Goal: Find specific page/section: Find specific page/section

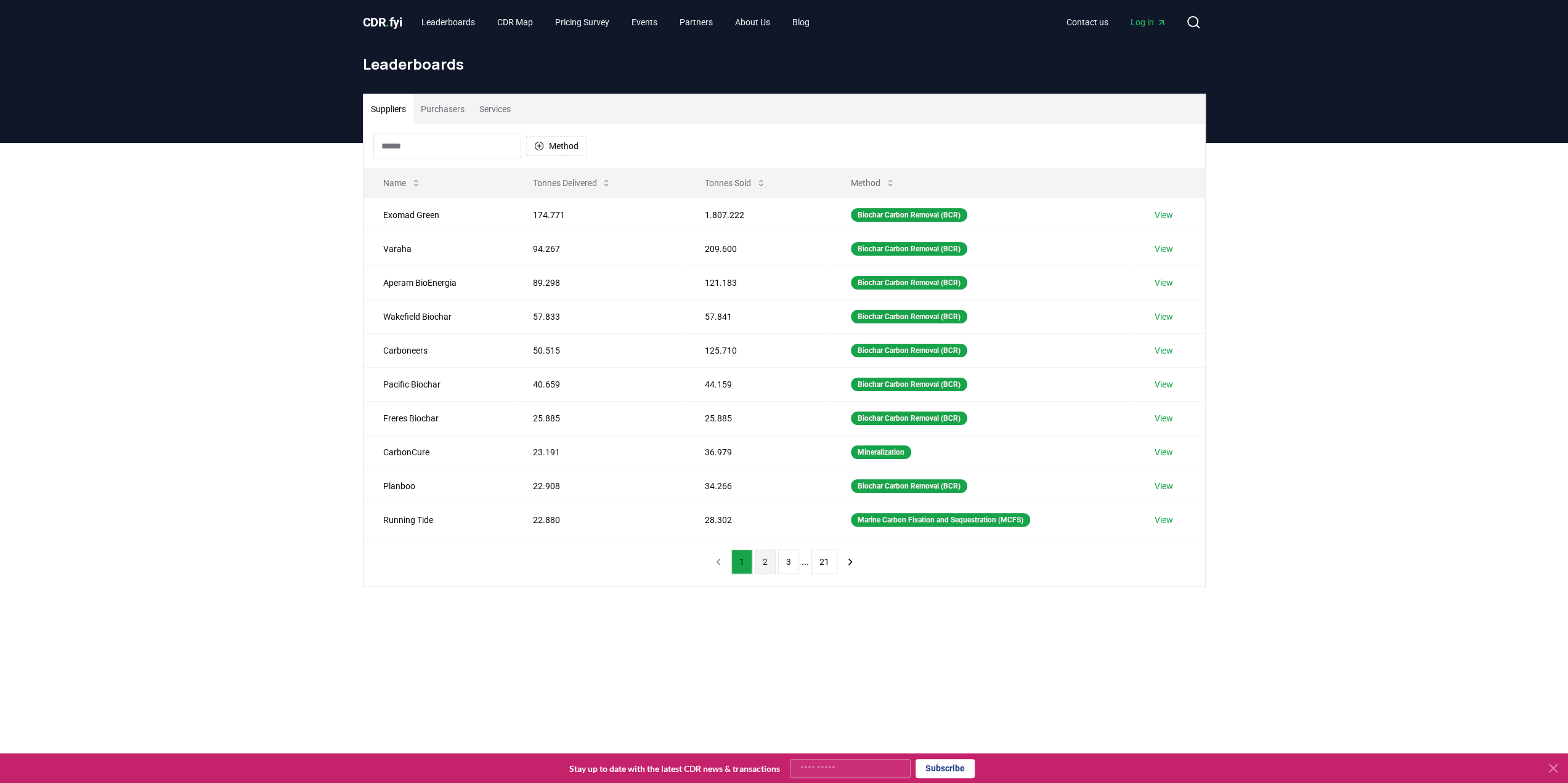
click at [761, 552] on button "2" at bounding box center [765, 562] width 21 height 24
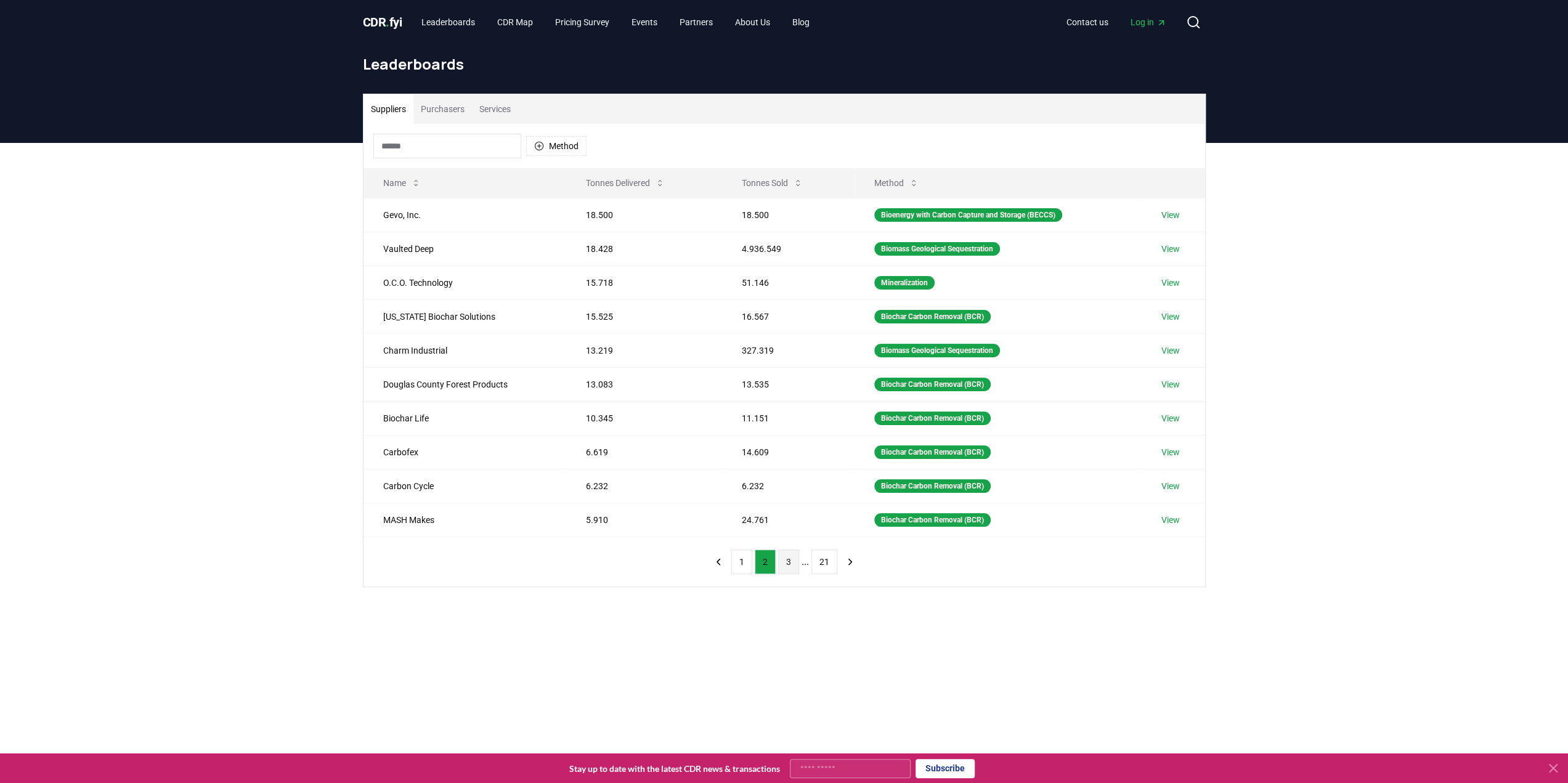
click at [785, 555] on button "3" at bounding box center [788, 562] width 21 height 24
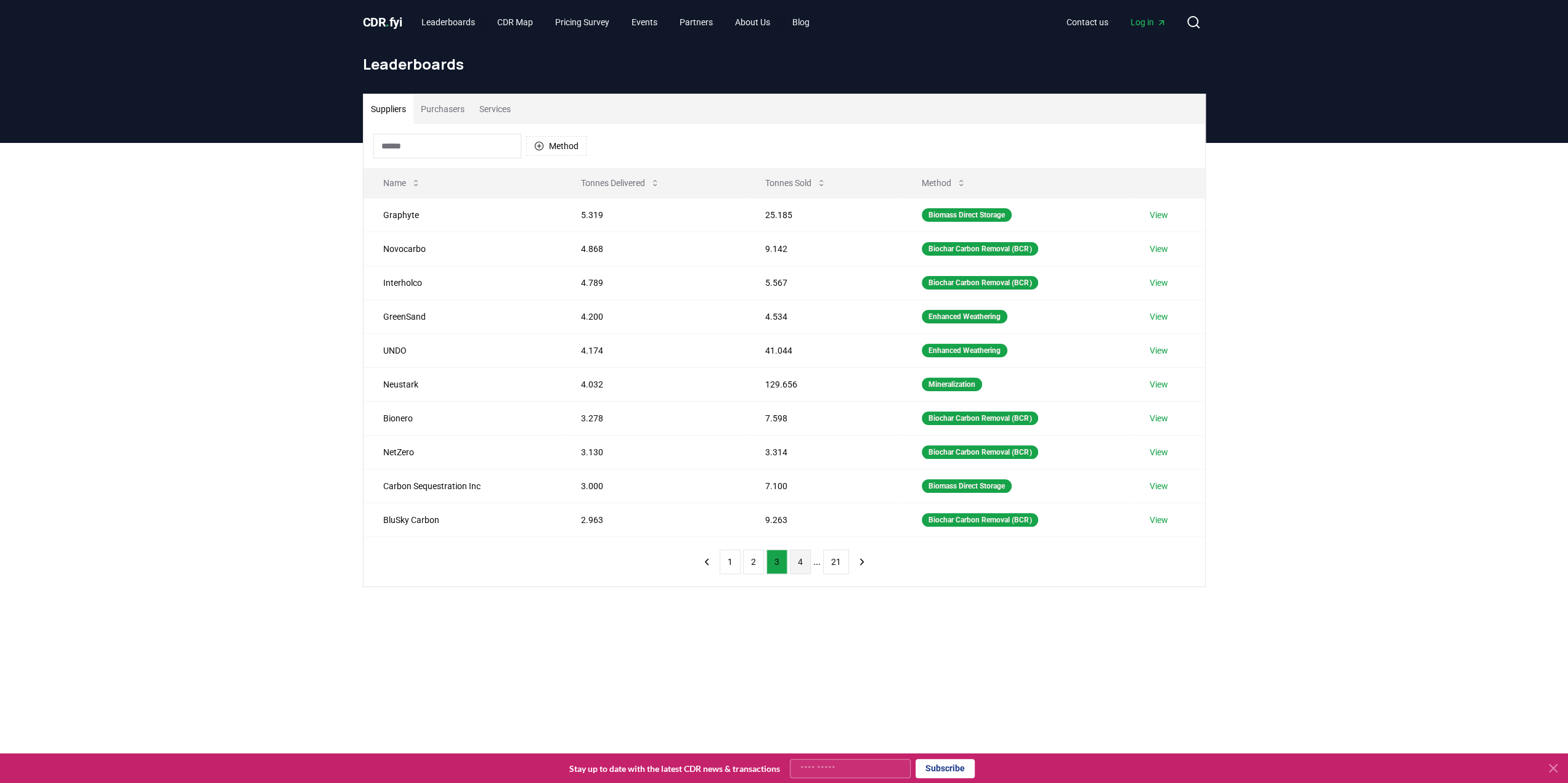
click at [803, 557] on button "4" at bounding box center [800, 562] width 21 height 24
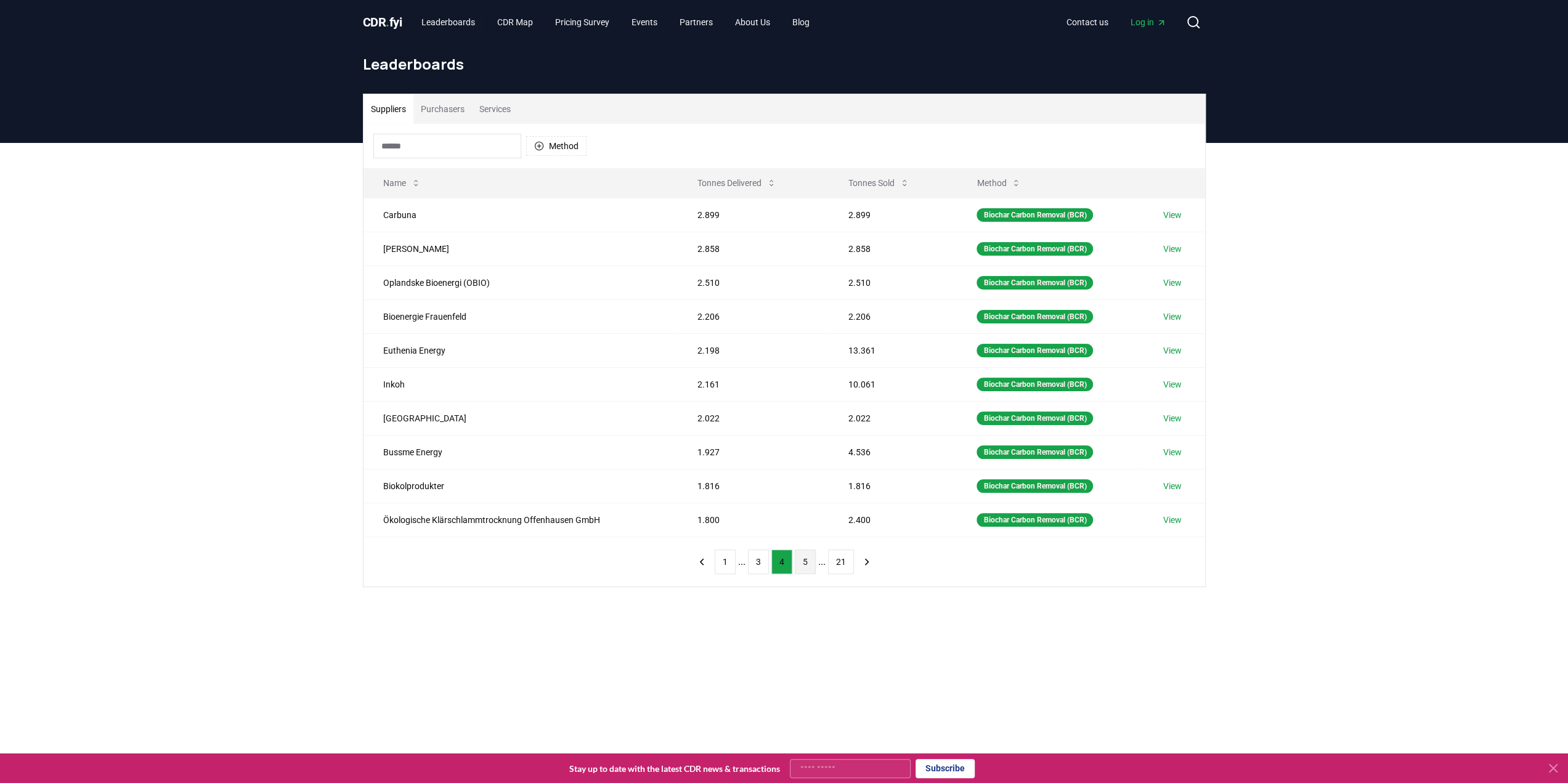
click at [806, 555] on button "5" at bounding box center [805, 562] width 21 height 24
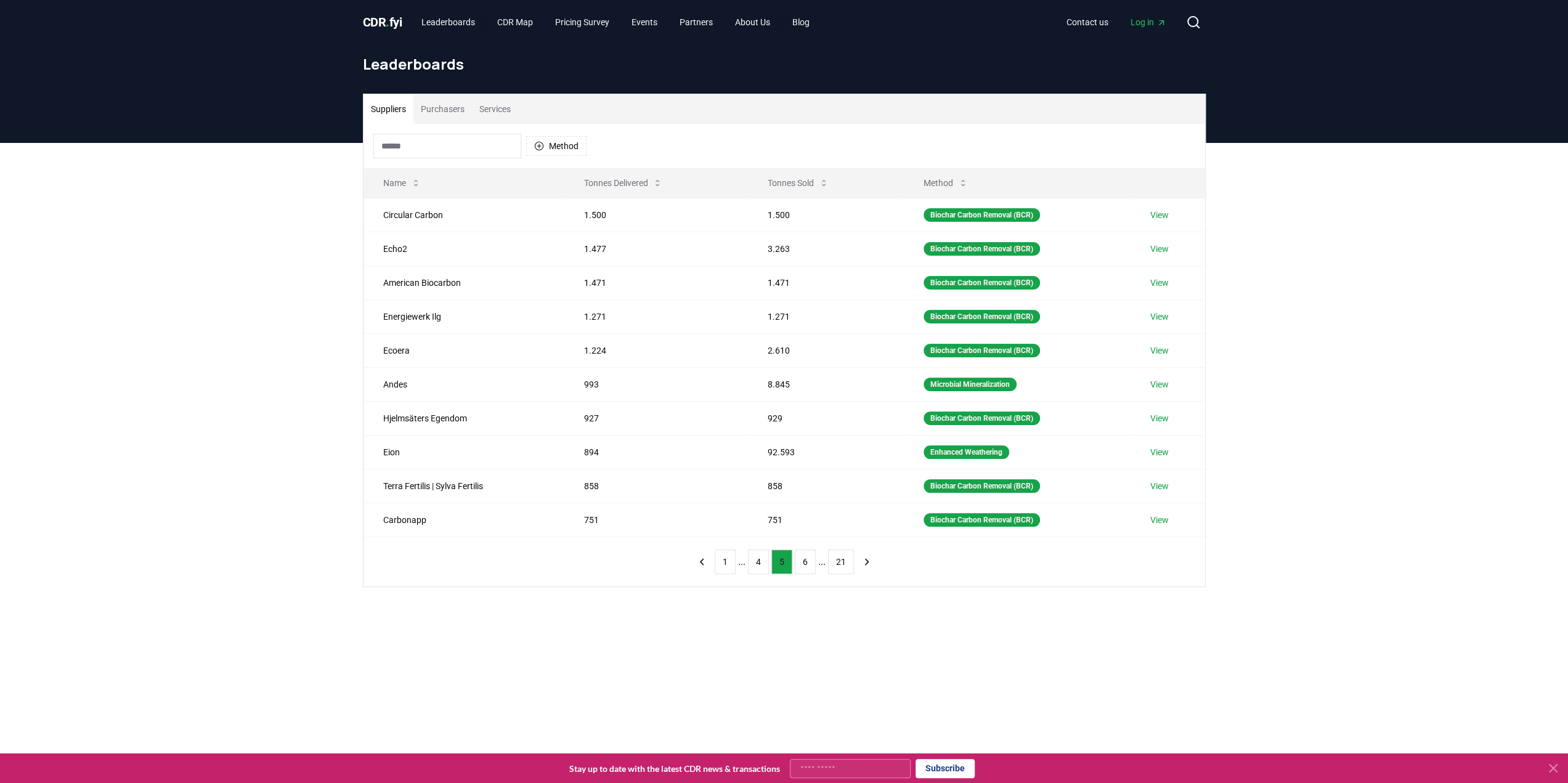
click at [806, 555] on button "6" at bounding box center [805, 562] width 21 height 24
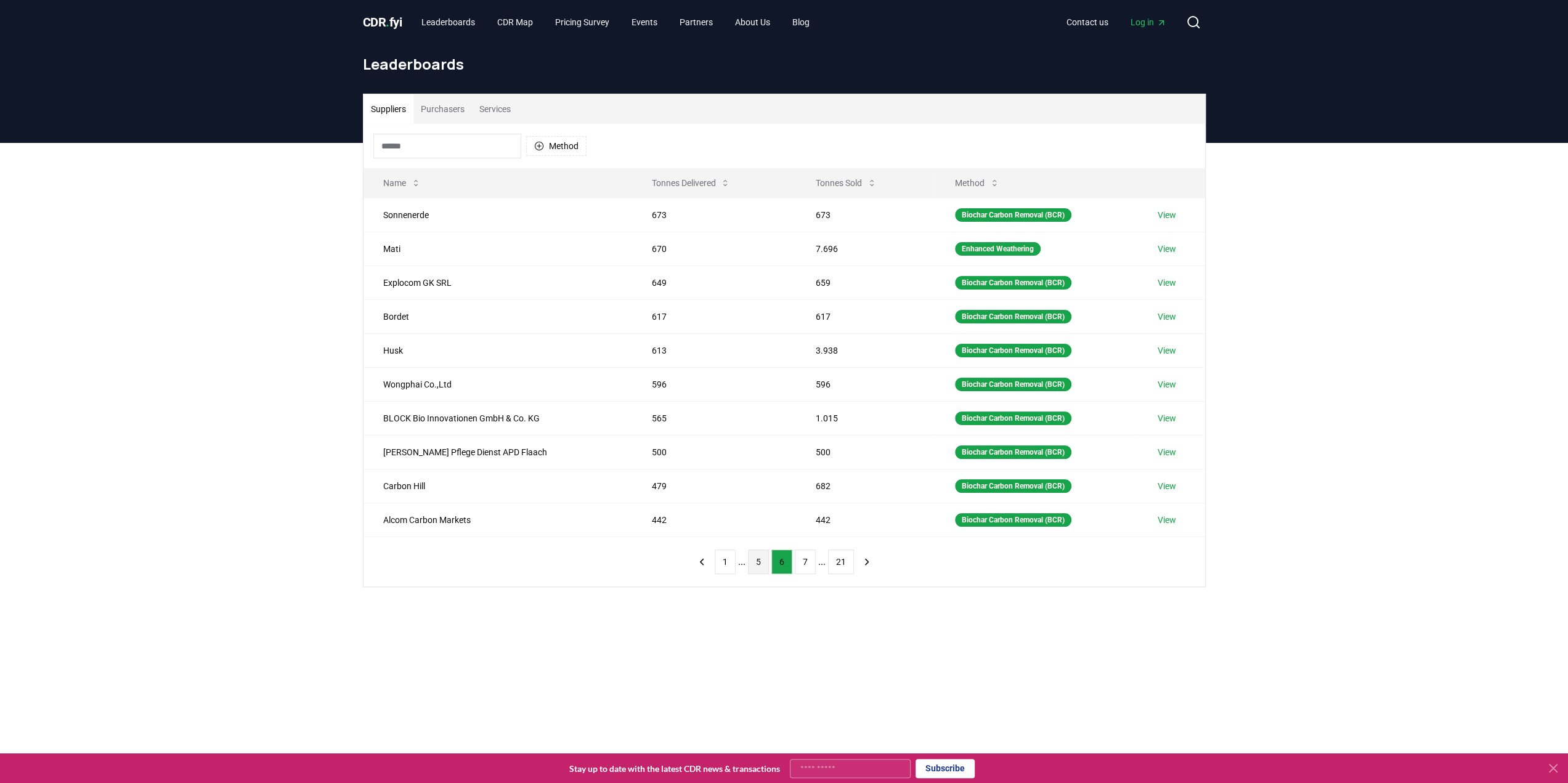
click at [806, 555] on button "7" at bounding box center [805, 562] width 21 height 24
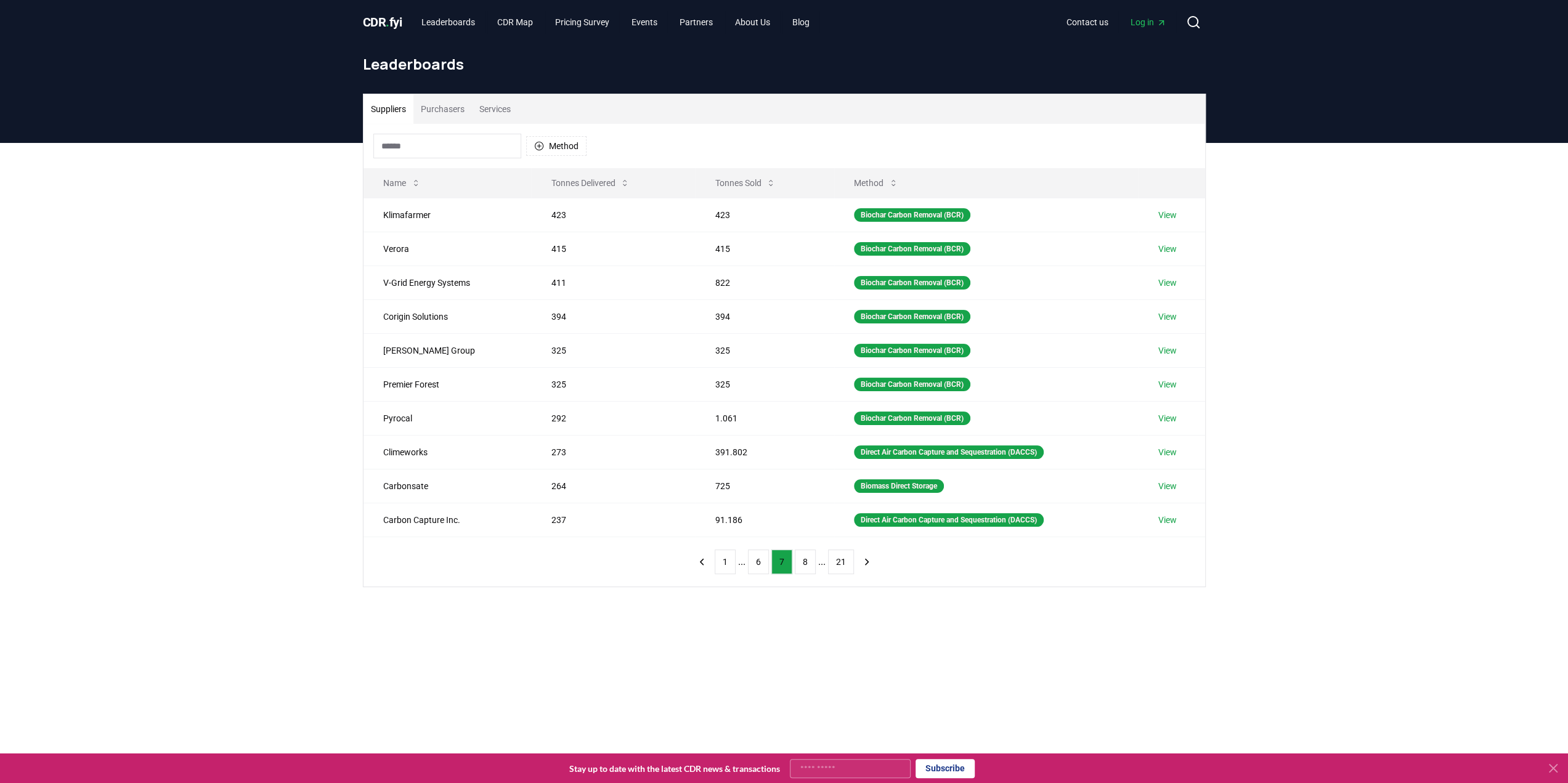
click at [806, 555] on button "8" at bounding box center [805, 562] width 21 height 24
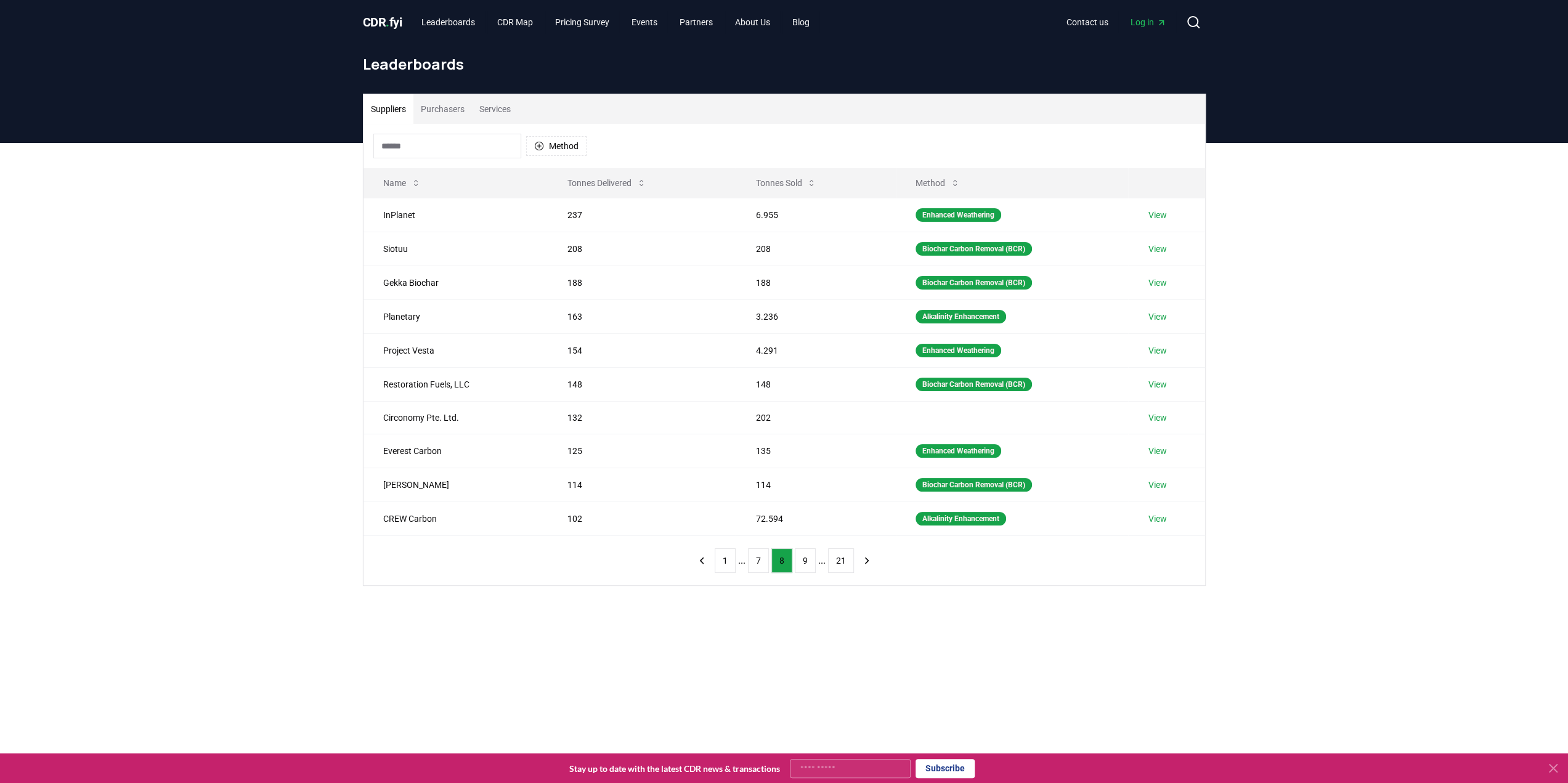
click at [806, 555] on button "9" at bounding box center [805, 560] width 21 height 24
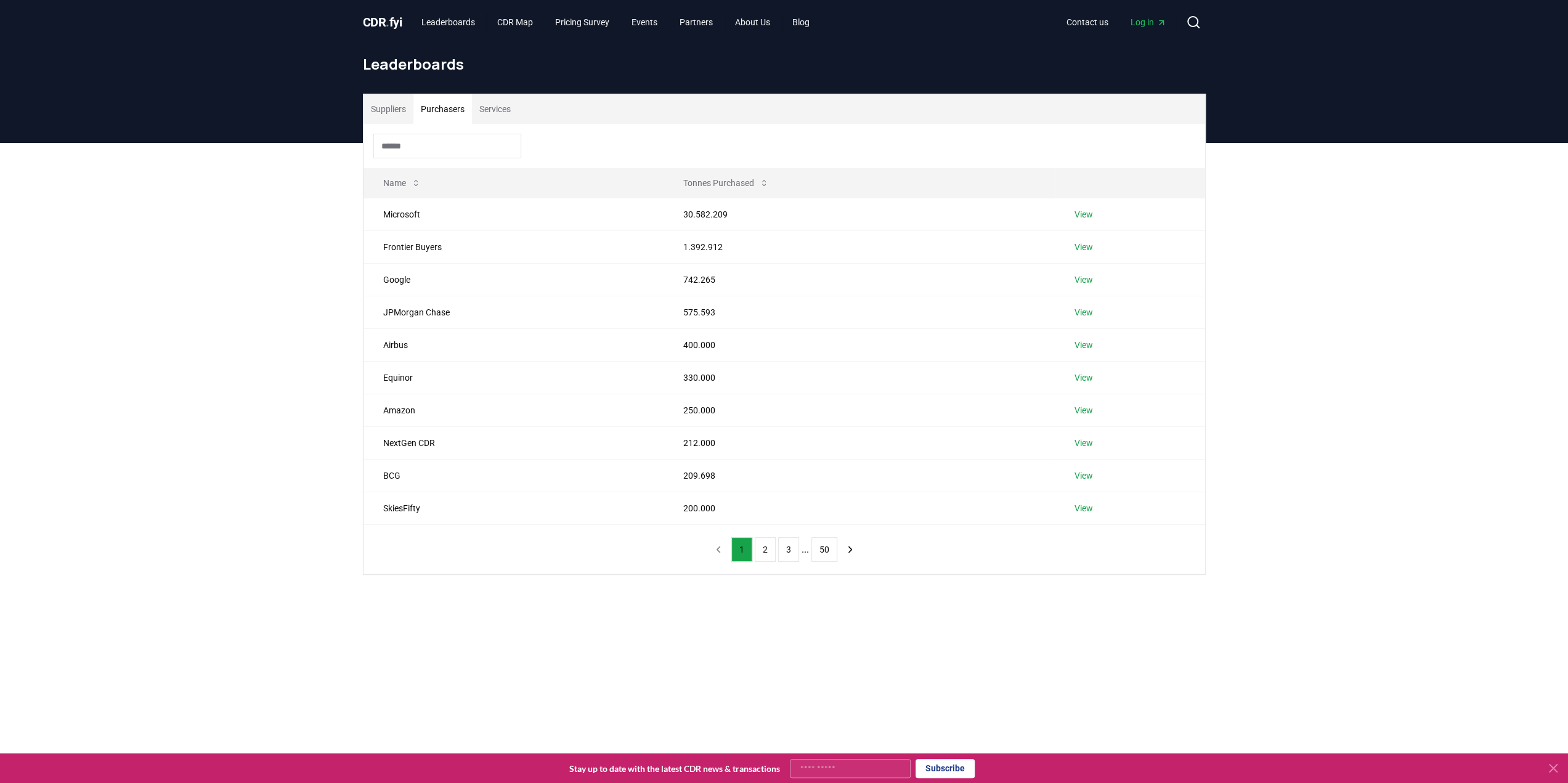
click at [452, 114] on button "Purchasers" at bounding box center [442, 109] width 58 height 30
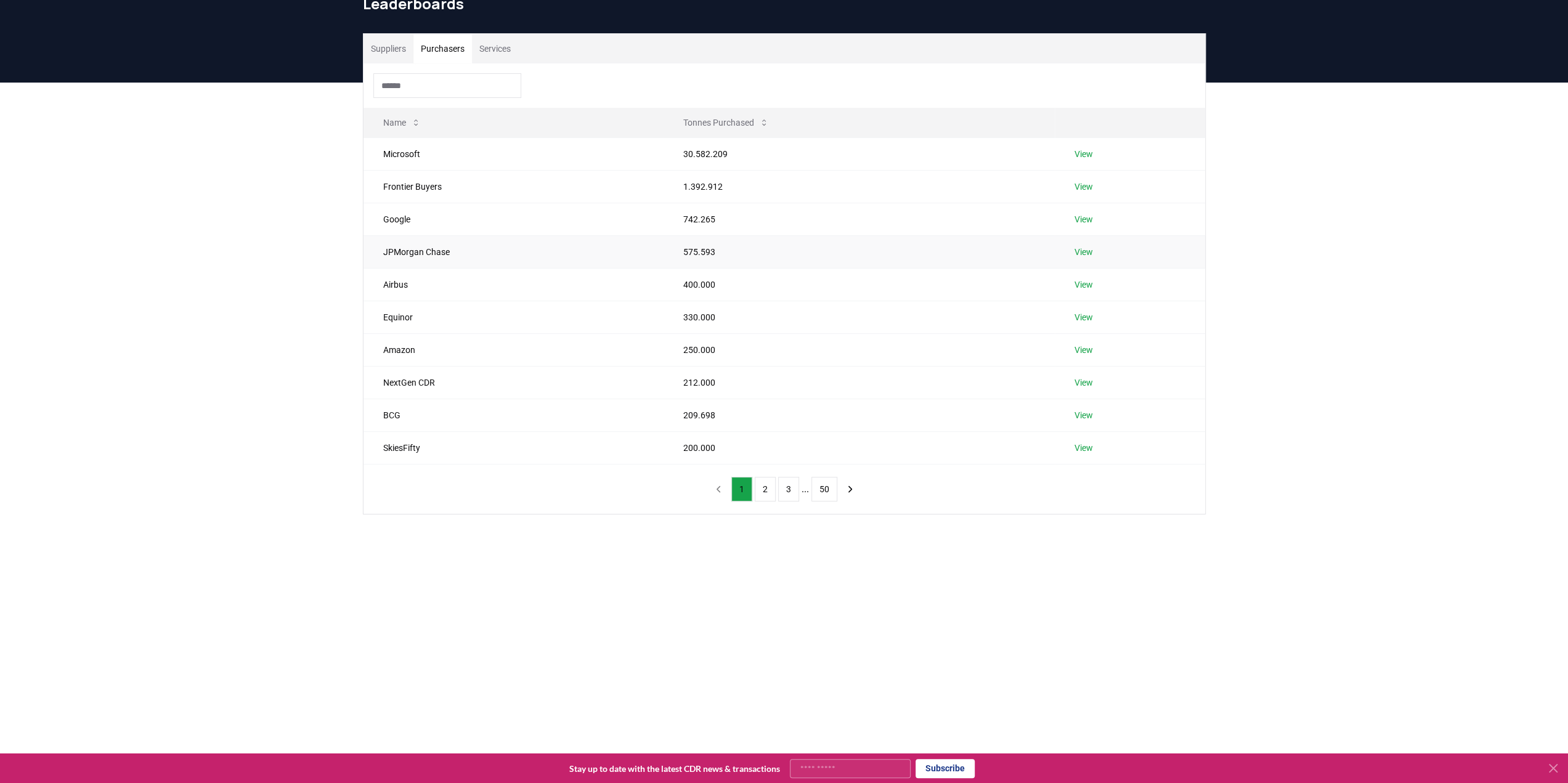
scroll to position [62, 0]
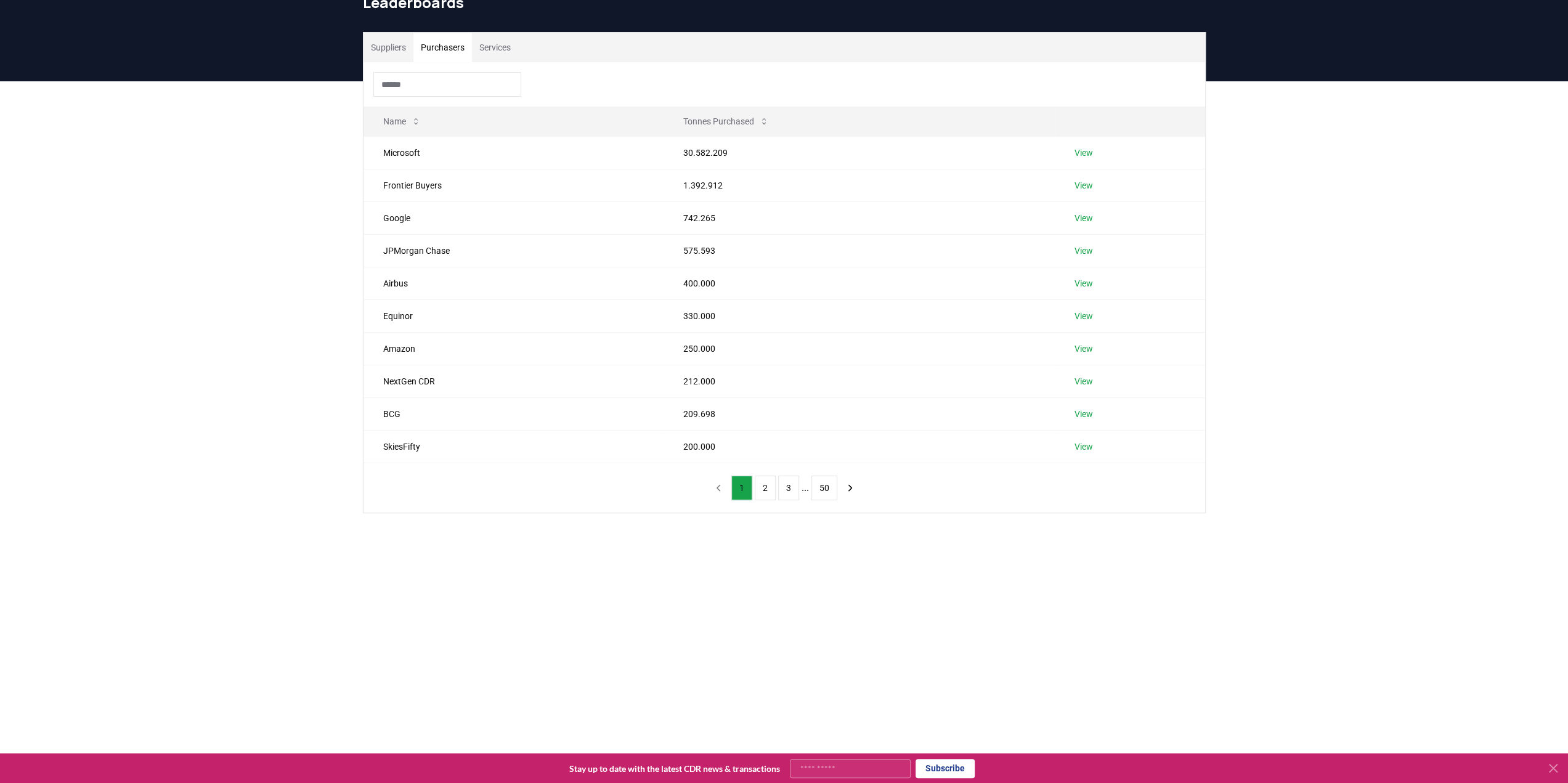
click at [503, 37] on button "Services" at bounding box center [495, 47] width 46 height 30
click at [766, 493] on button "2" at bounding box center [767, 488] width 21 height 24
click at [786, 488] on button "3" at bounding box center [791, 488] width 21 height 24
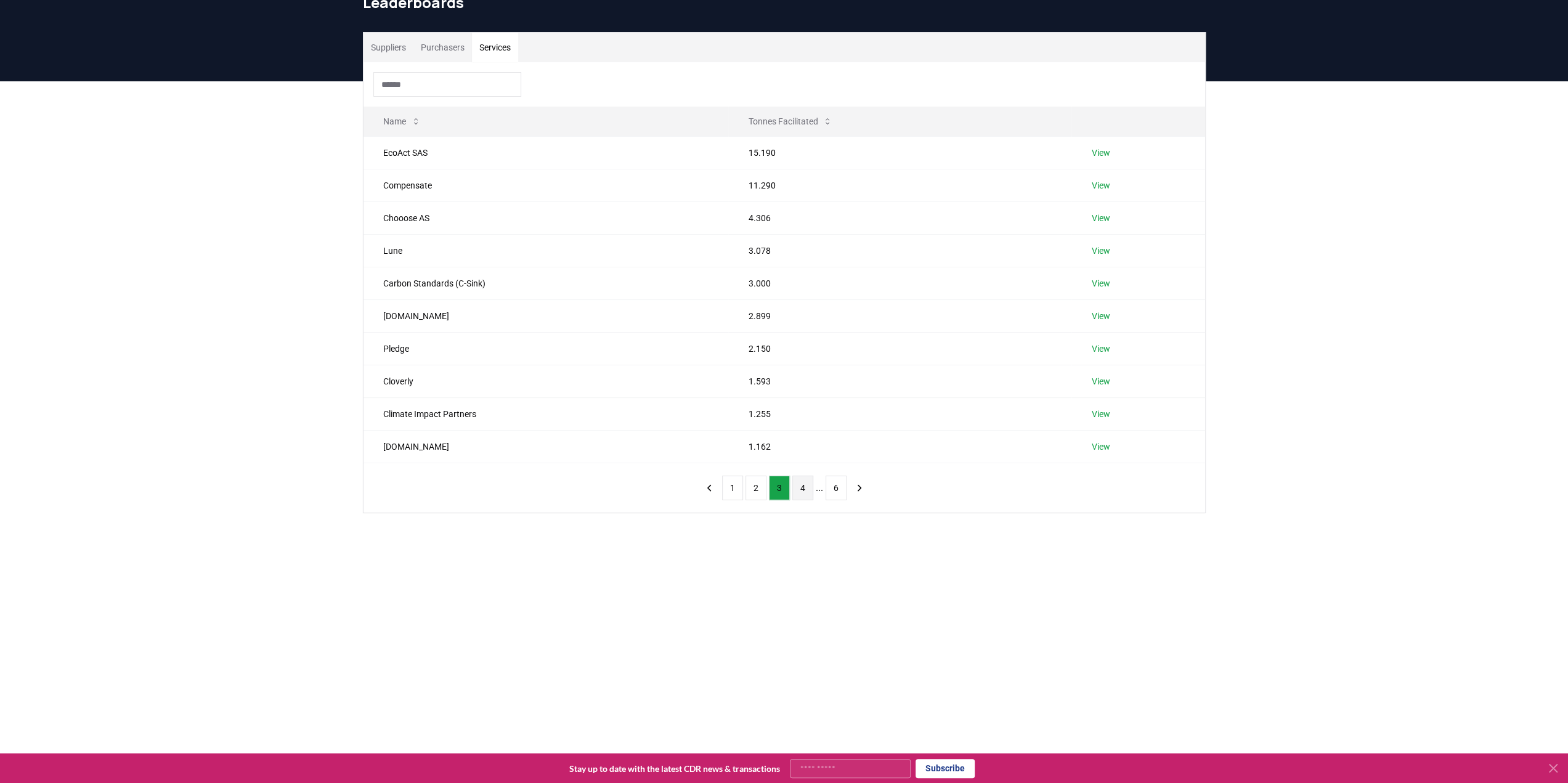
click at [802, 486] on button "4" at bounding box center [802, 488] width 21 height 24
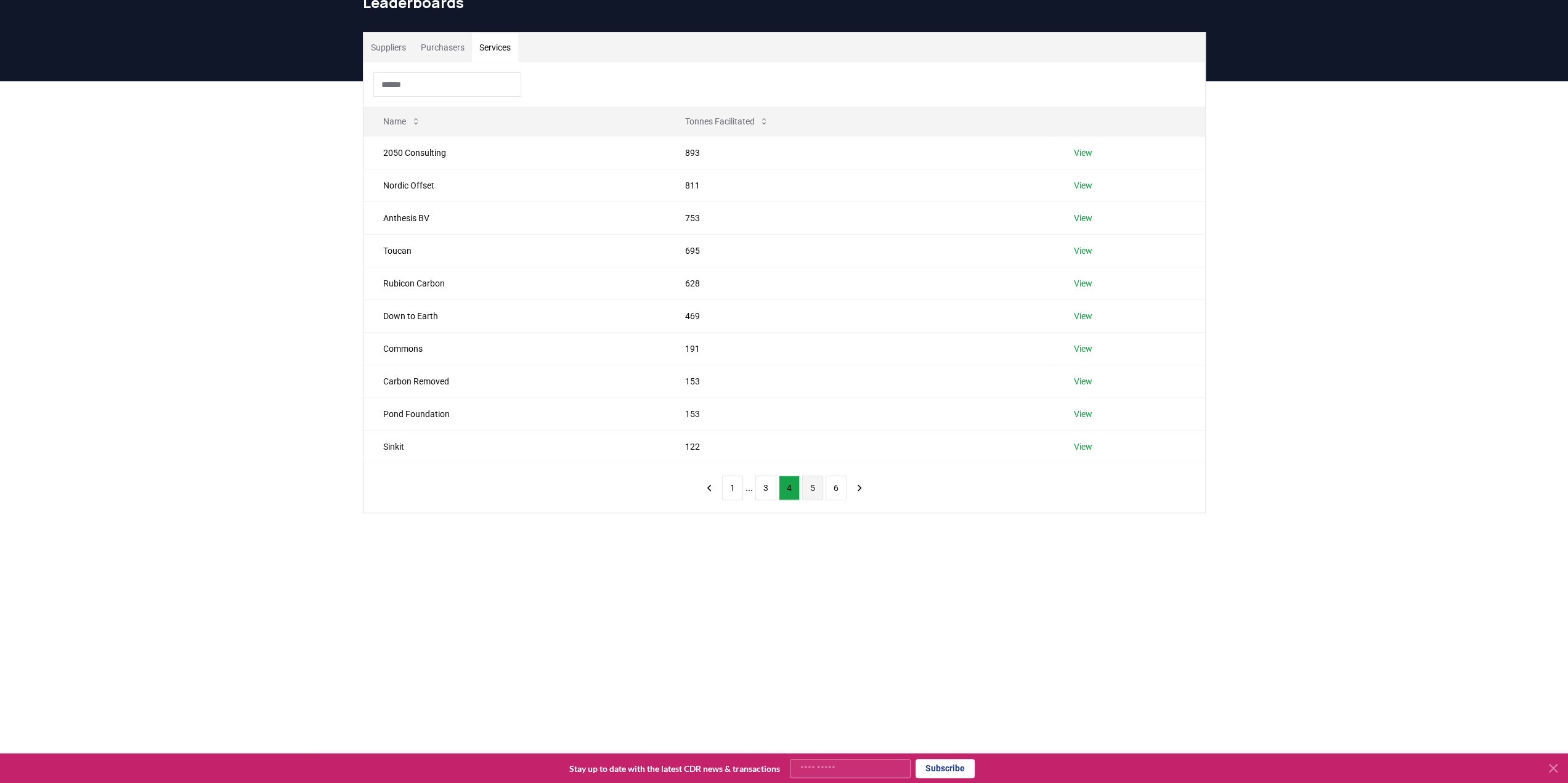
click at [818, 487] on button "5" at bounding box center [812, 488] width 21 height 24
click at [829, 488] on button "6" at bounding box center [824, 488] width 21 height 24
click at [797, 321] on button "5" at bounding box center [800, 325] width 21 height 24
click at [769, 481] on button "4" at bounding box center [777, 488] width 21 height 24
click at [769, 481] on button "3" at bounding box center [766, 488] width 21 height 24
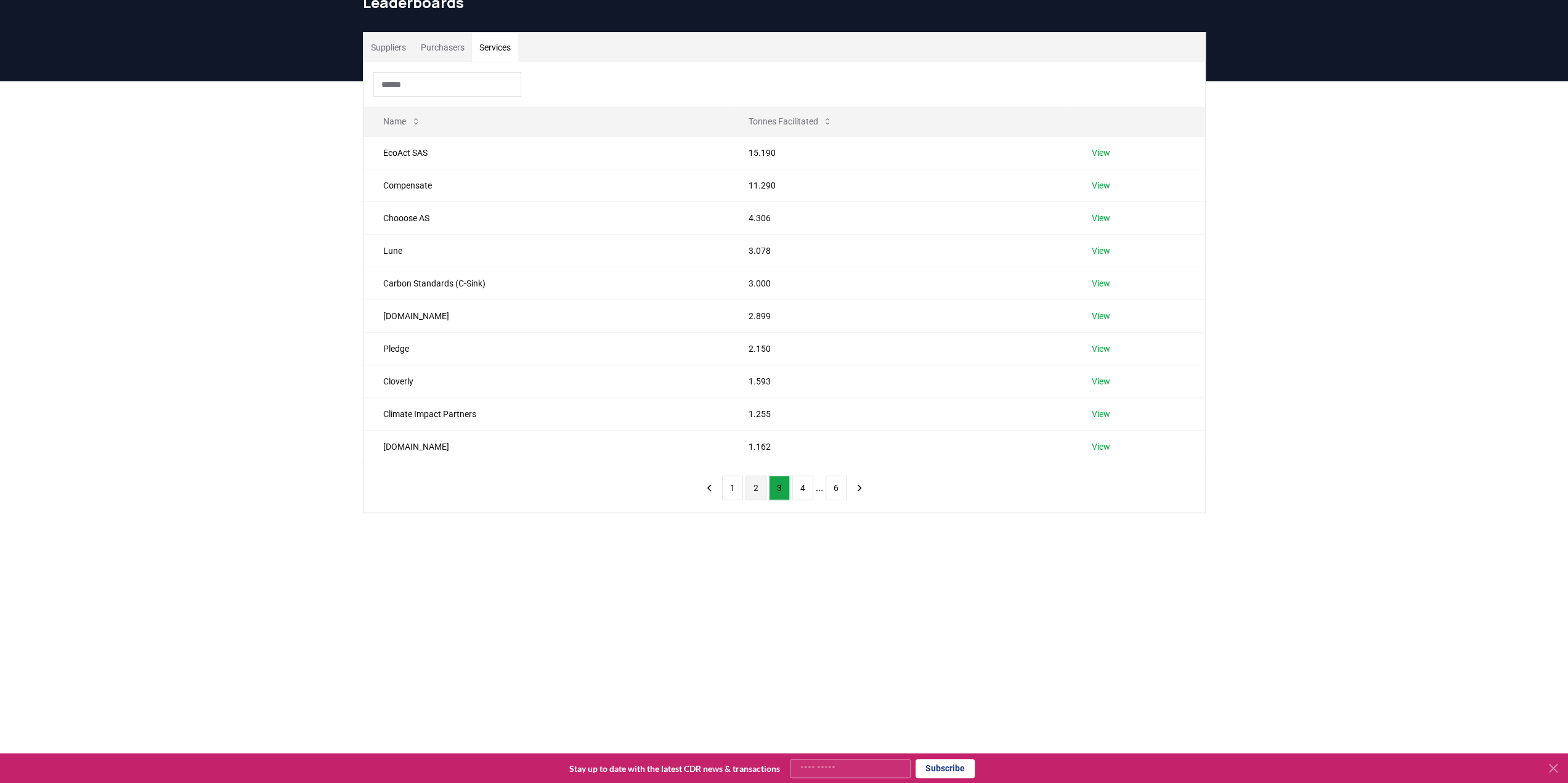
click at [756, 491] on button "2" at bounding box center [756, 488] width 21 height 24
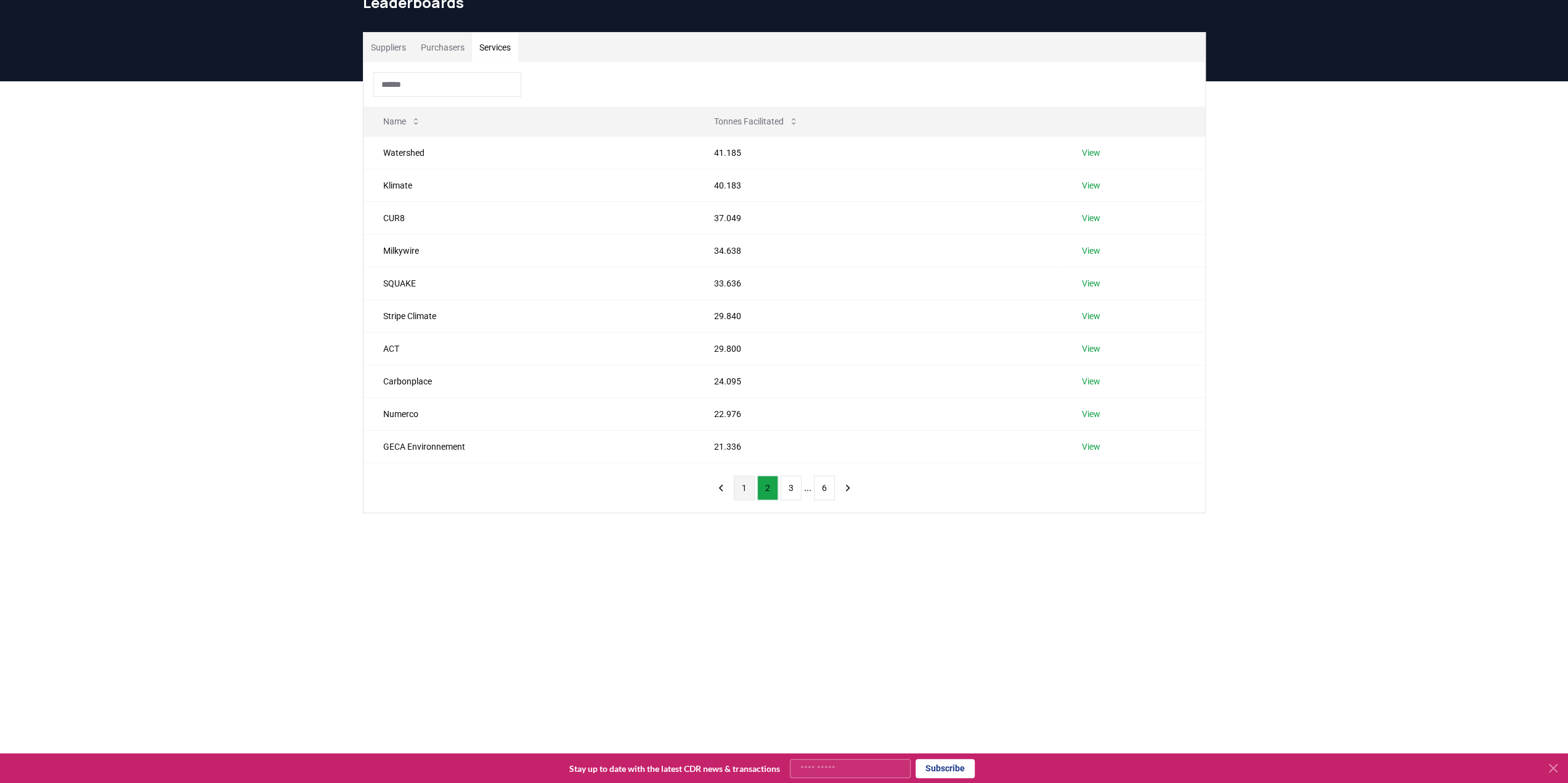
click at [743, 492] on button "1" at bounding box center [744, 488] width 21 height 24
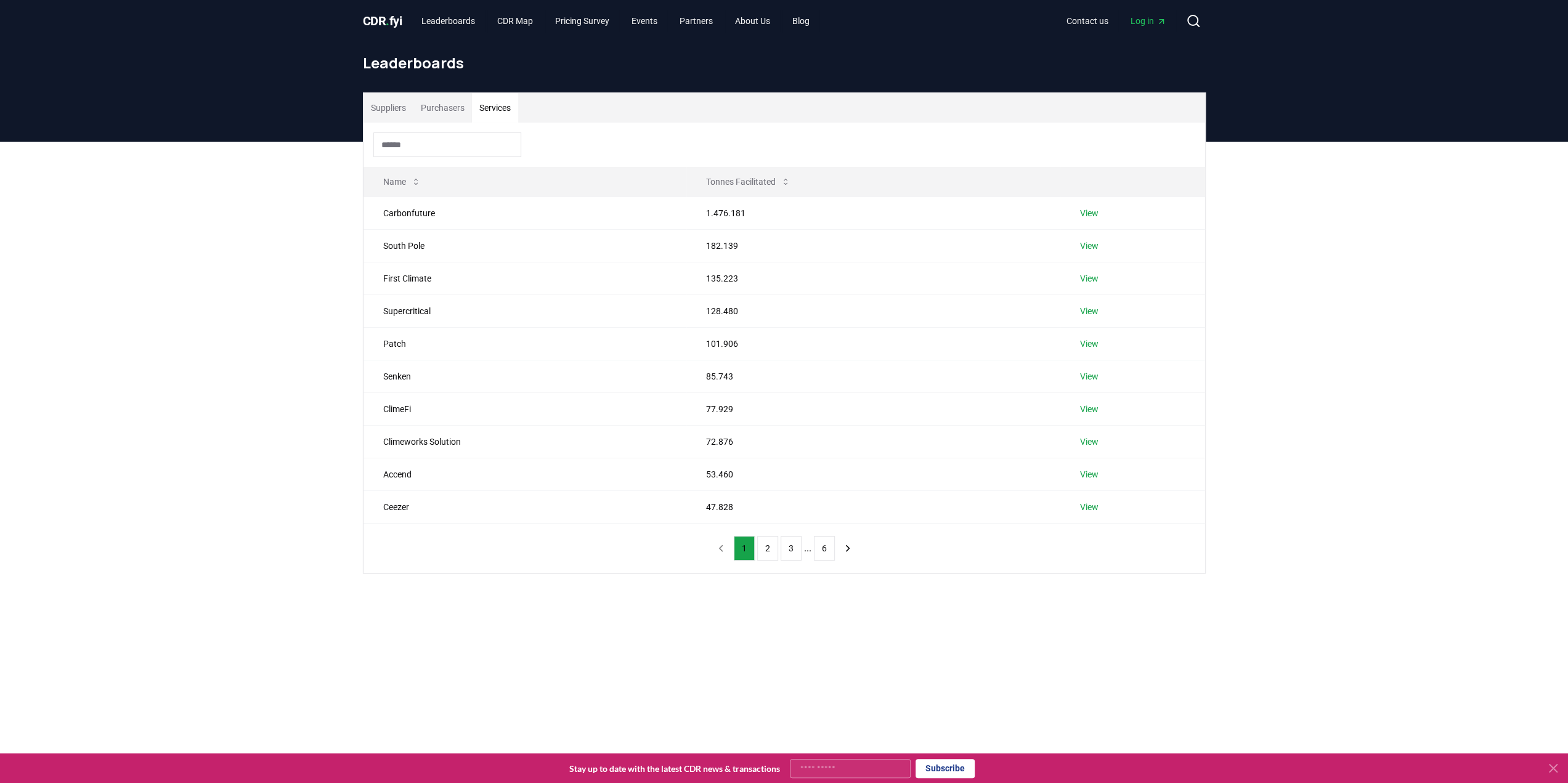
scroll to position [0, 0]
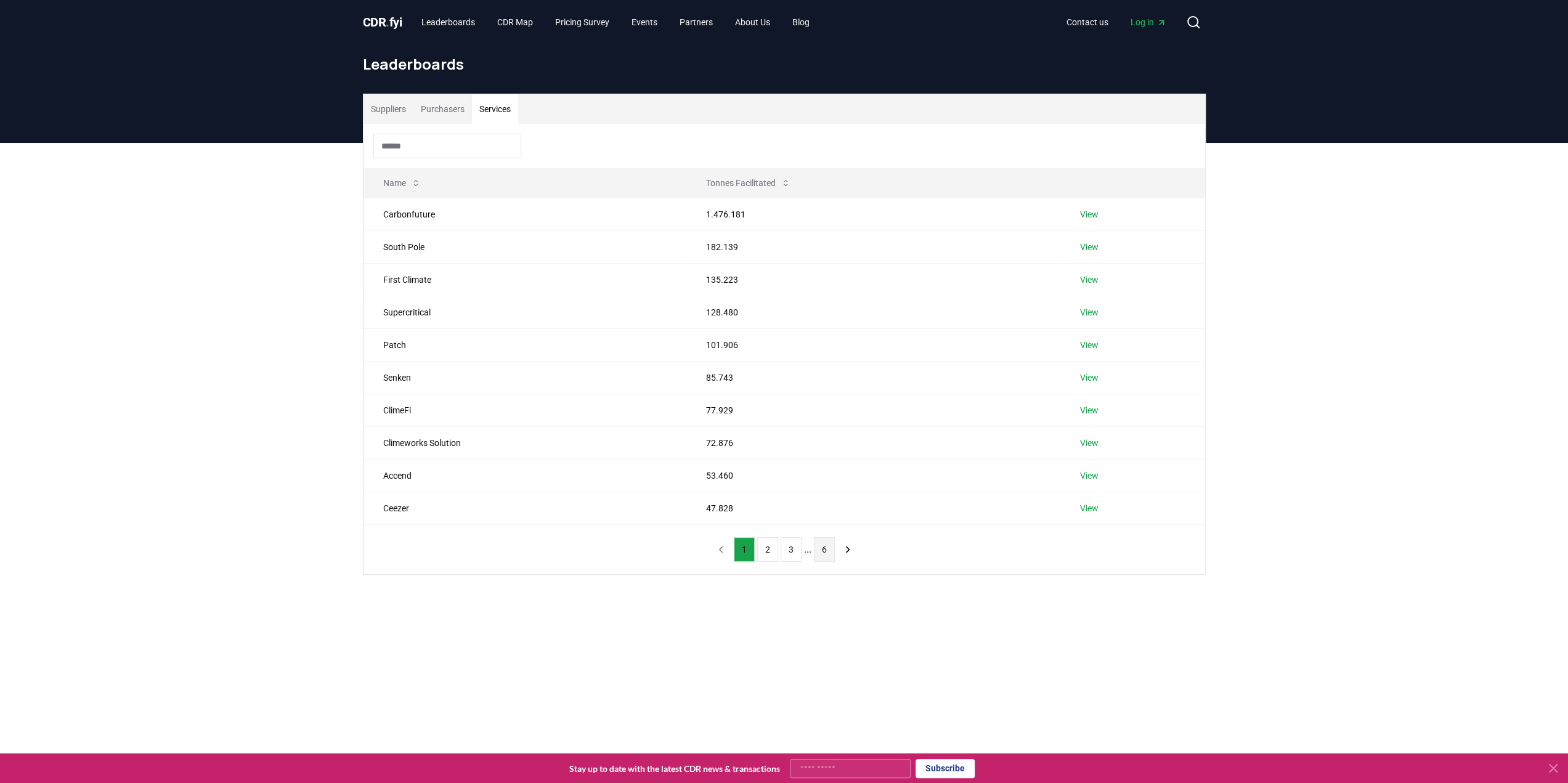
click at [825, 552] on button "6" at bounding box center [824, 550] width 21 height 24
click at [433, 109] on button "Purchasers" at bounding box center [442, 109] width 58 height 30
click at [402, 106] on button "Suppliers" at bounding box center [388, 109] width 50 height 30
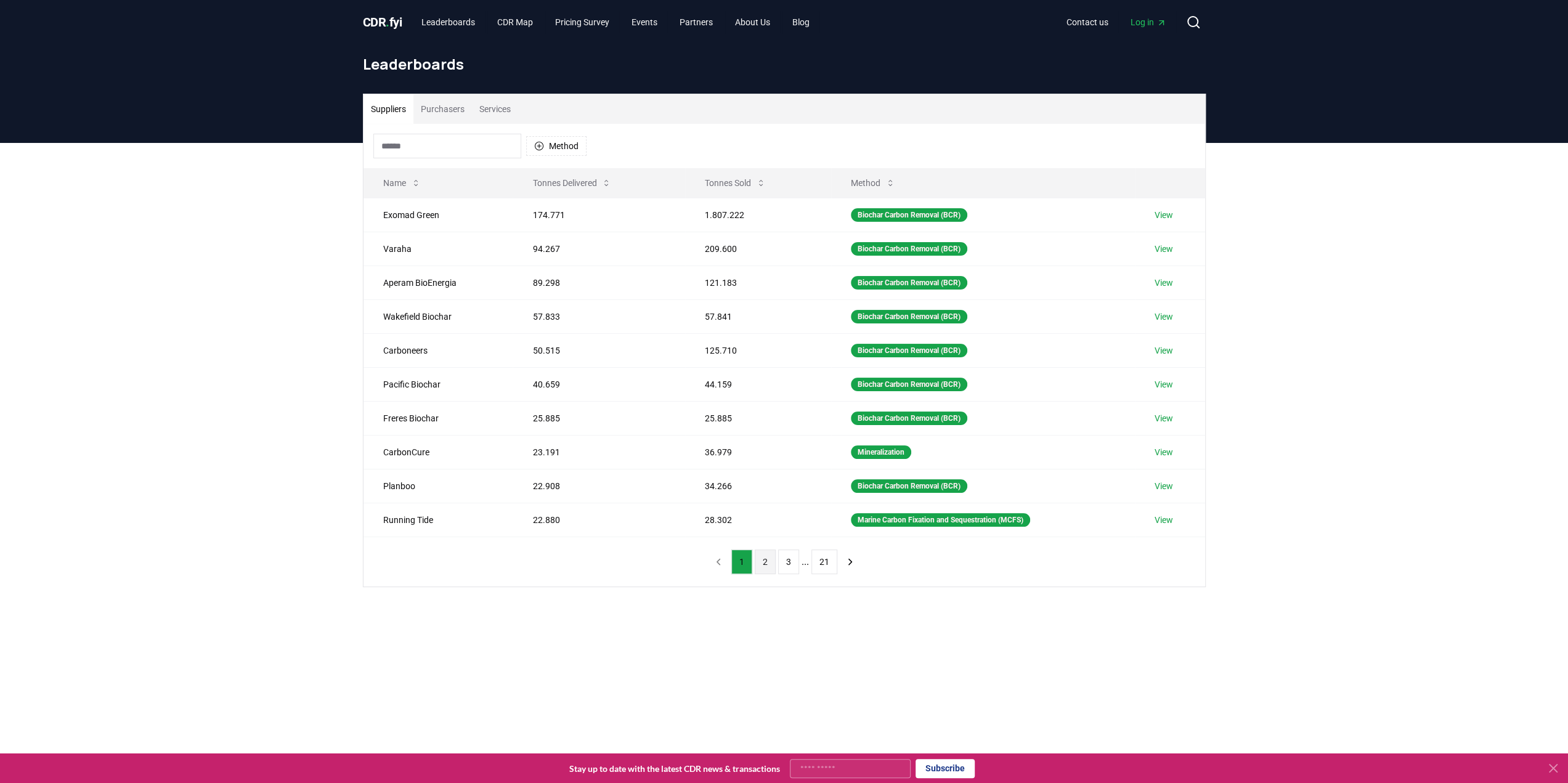
click at [758, 552] on button "2" at bounding box center [765, 562] width 21 height 24
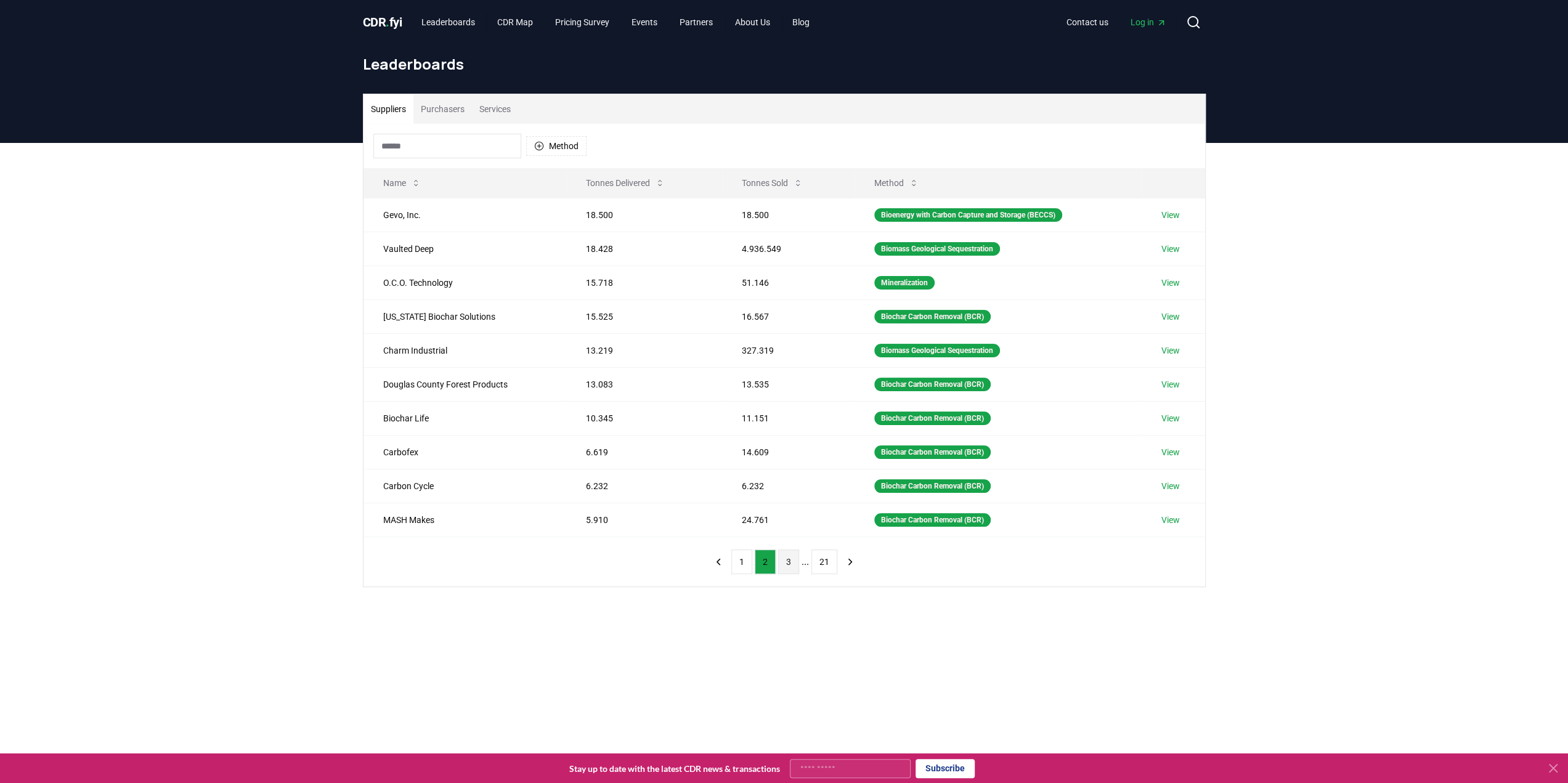
click at [791, 559] on button "3" at bounding box center [788, 562] width 21 height 24
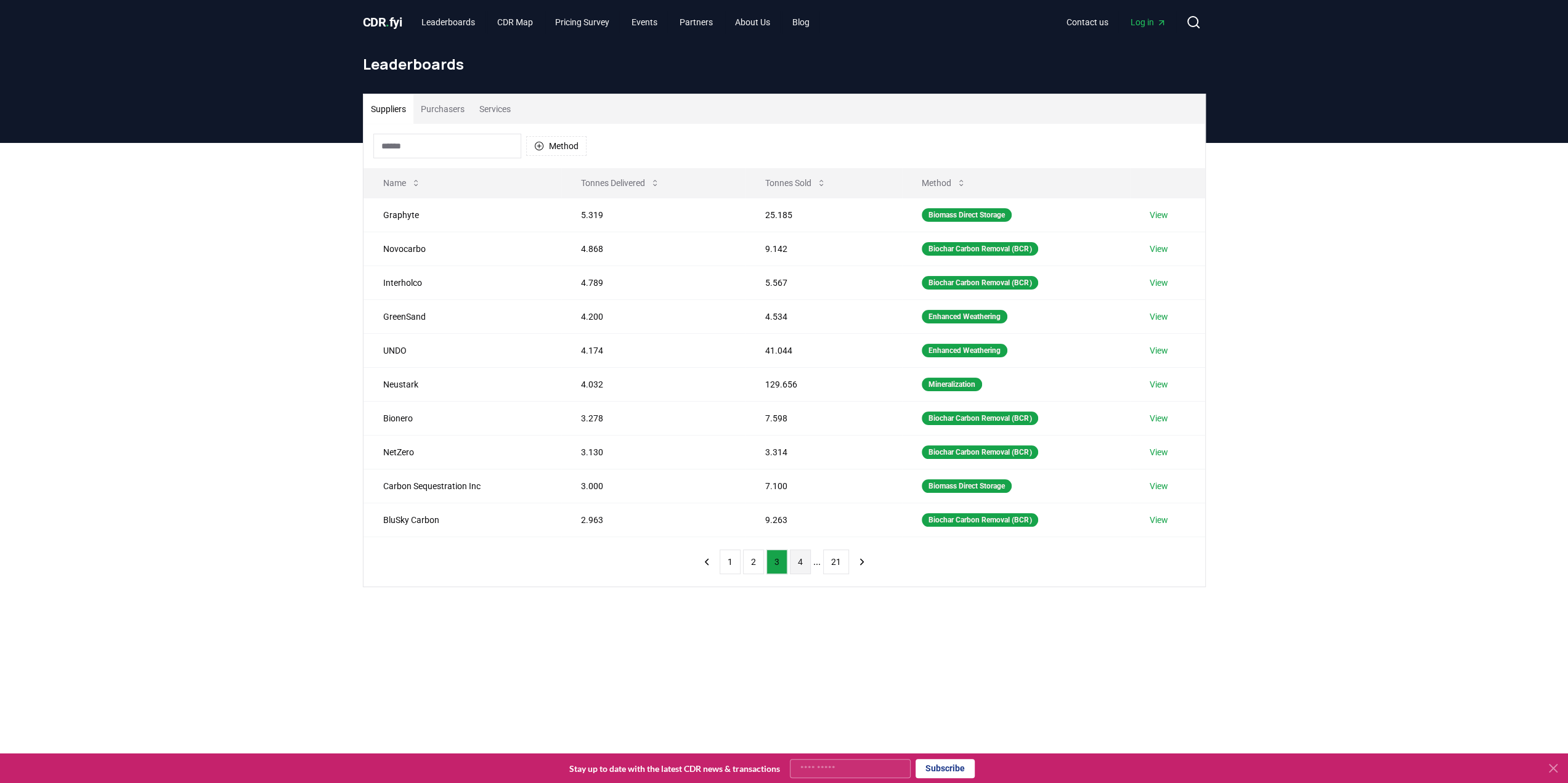
click at [806, 556] on button "4" at bounding box center [800, 562] width 21 height 24
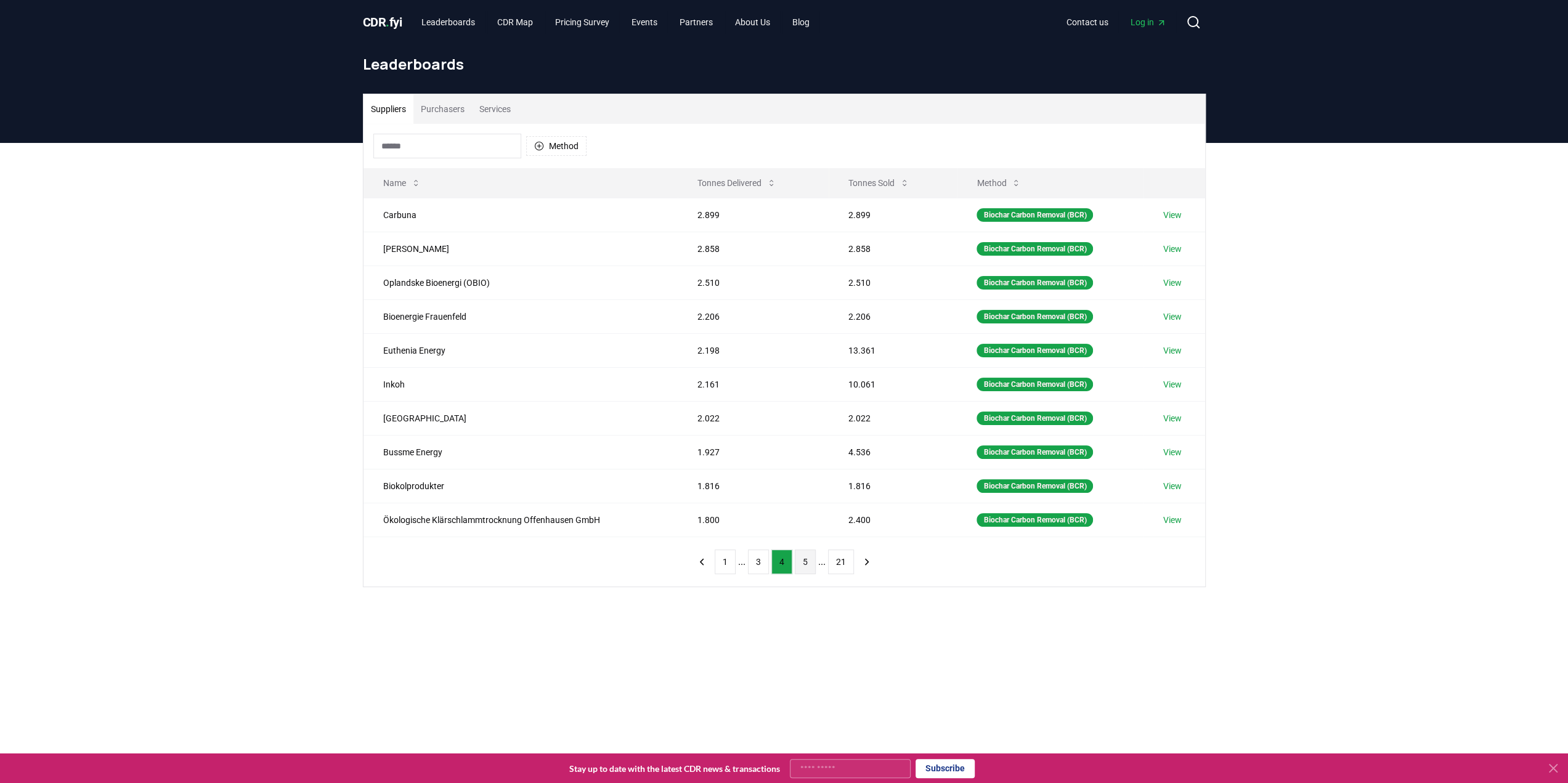
click at [812, 556] on button "5" at bounding box center [805, 562] width 21 height 24
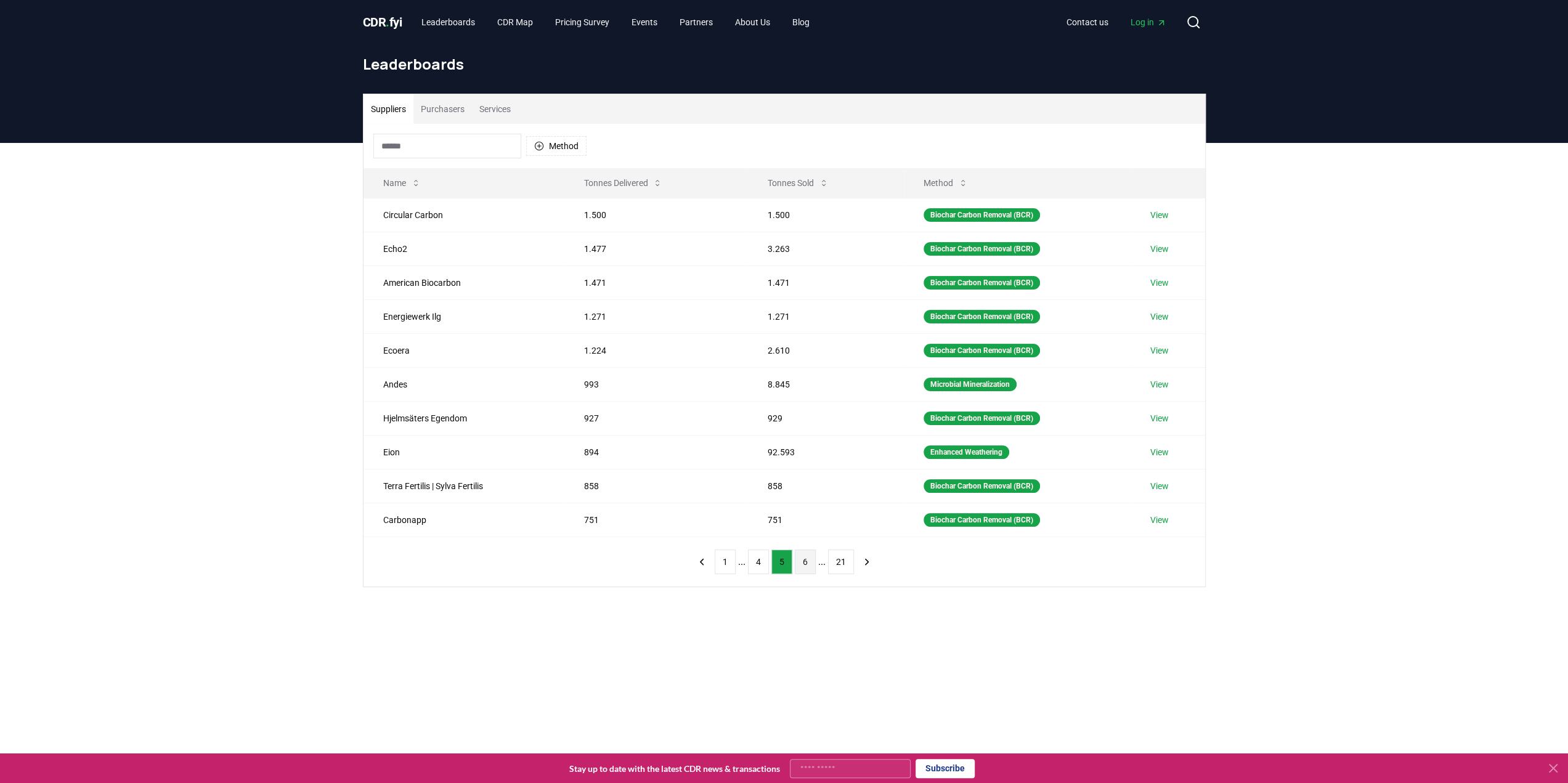
click at [807, 554] on button "6" at bounding box center [805, 562] width 21 height 24
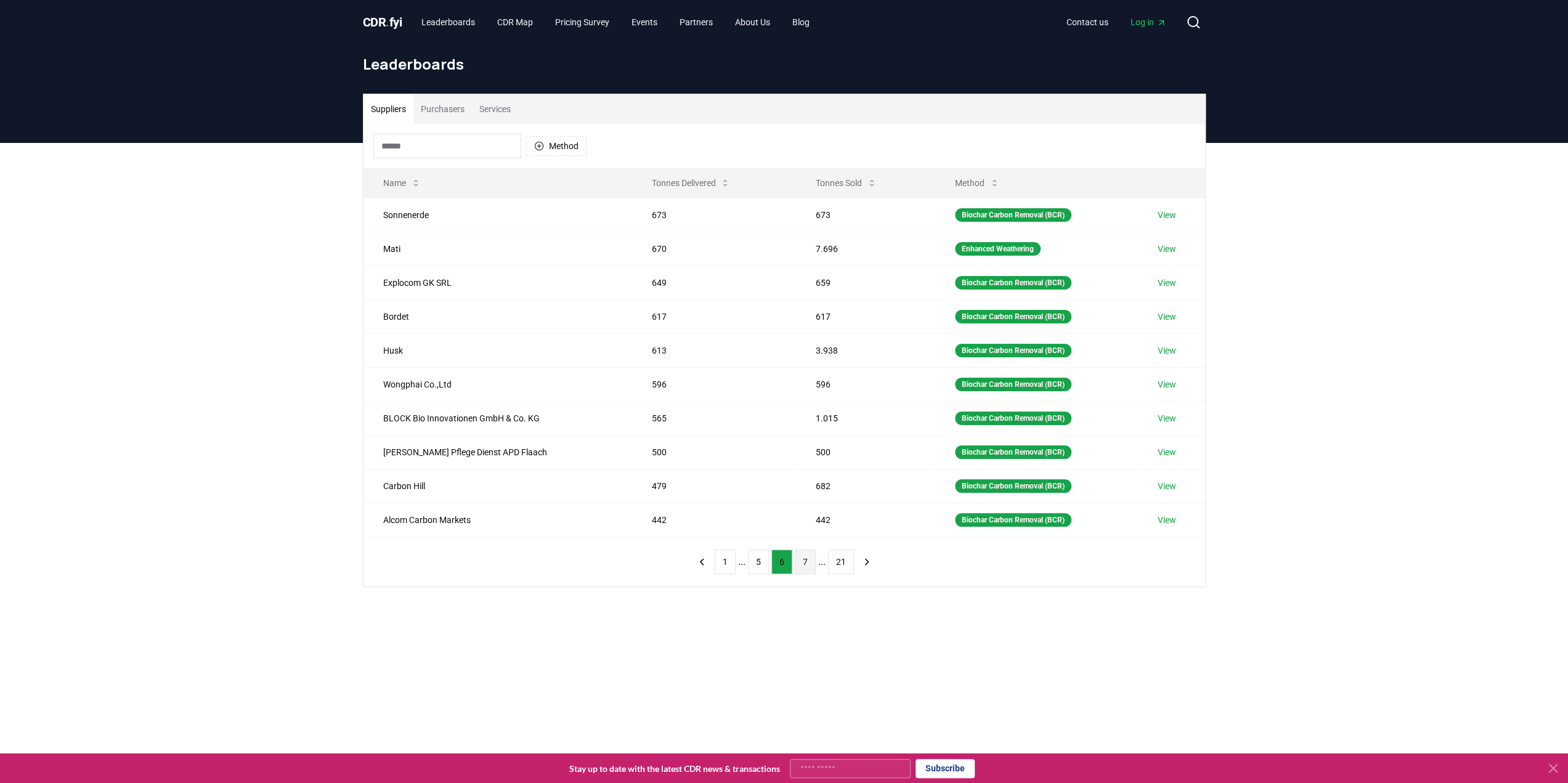
click at [811, 553] on button "7" at bounding box center [805, 562] width 21 height 24
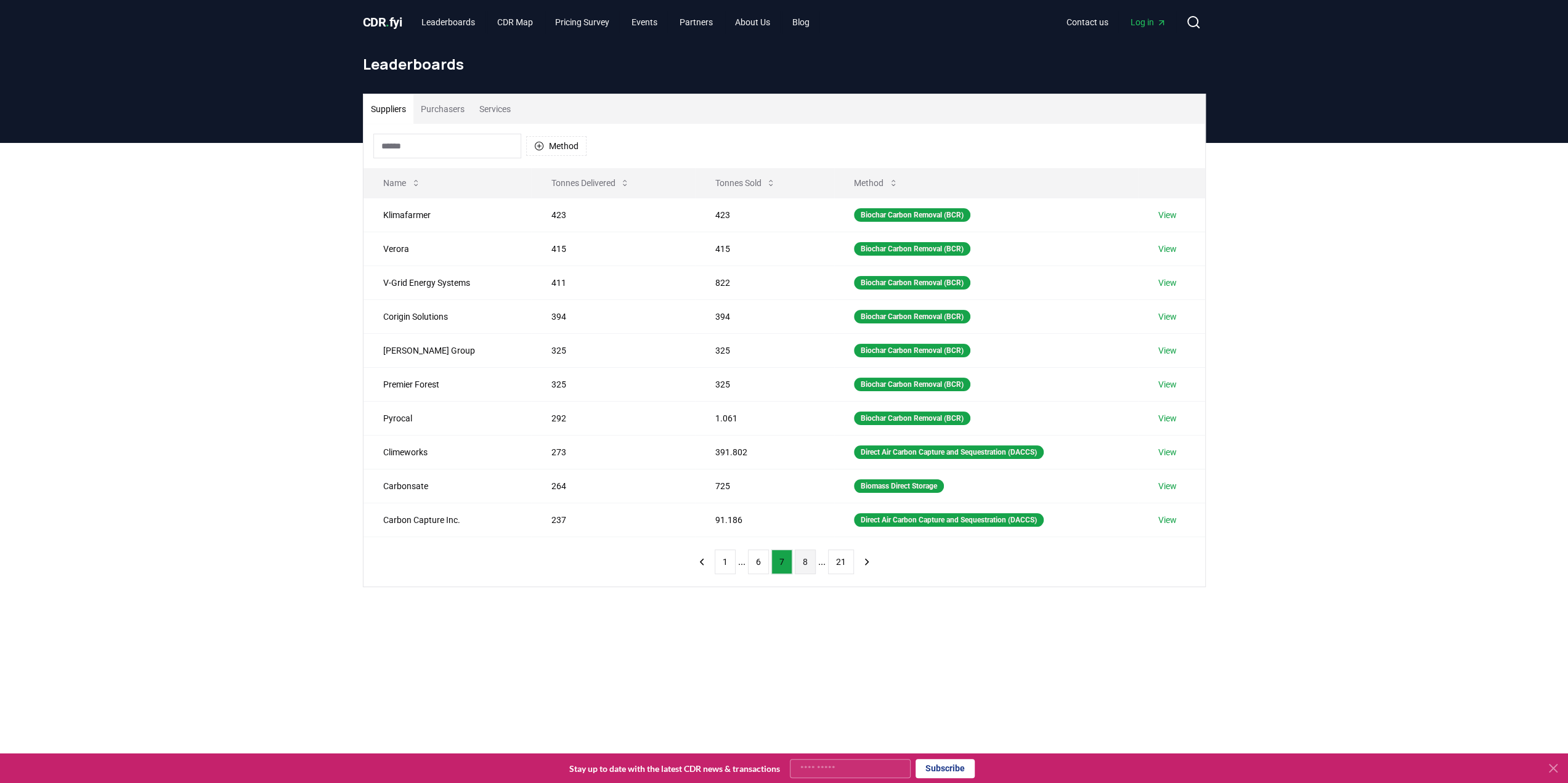
click at [810, 556] on button "8" at bounding box center [805, 562] width 21 height 24
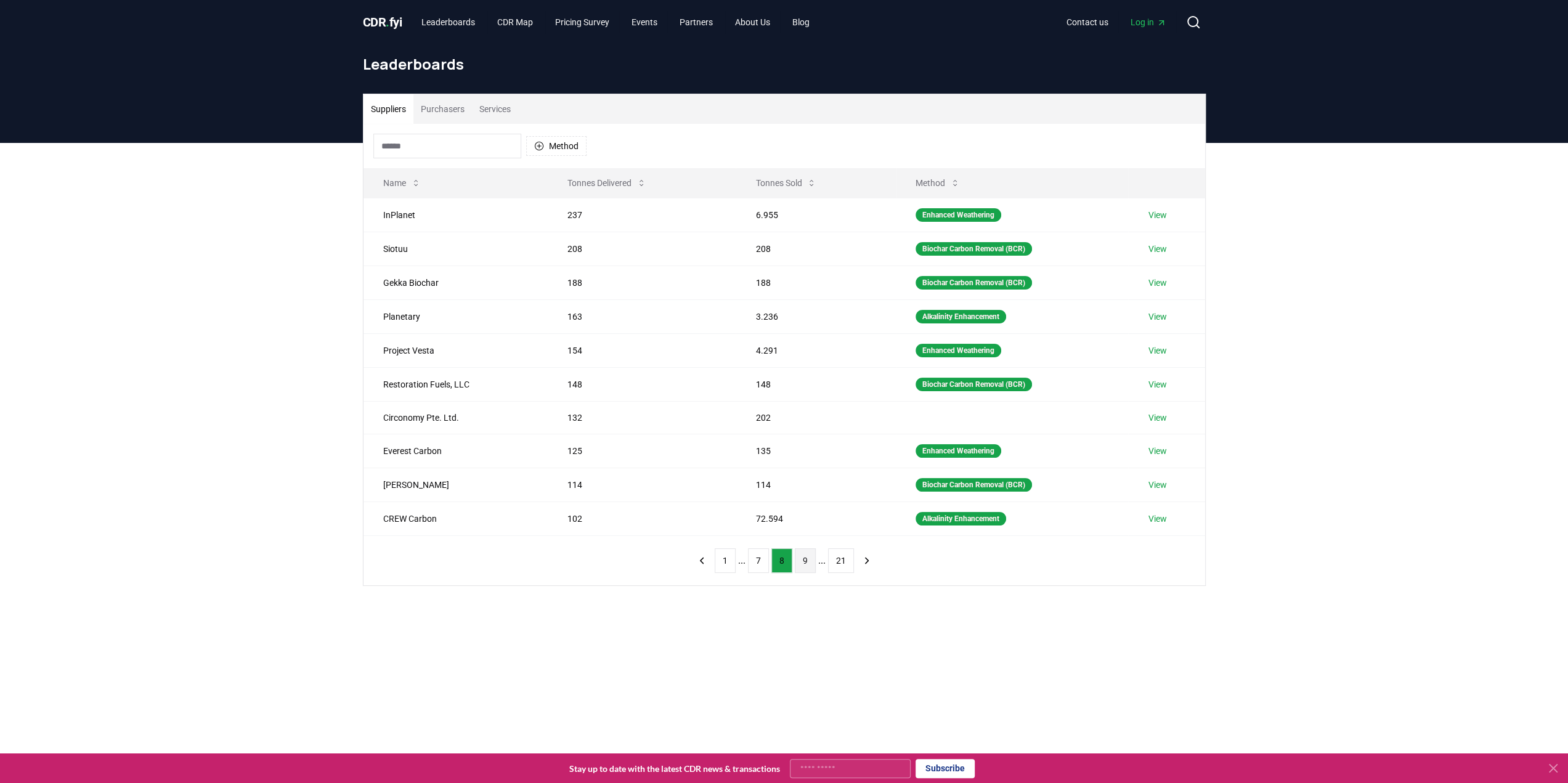
click at [807, 560] on button "9" at bounding box center [805, 560] width 21 height 24
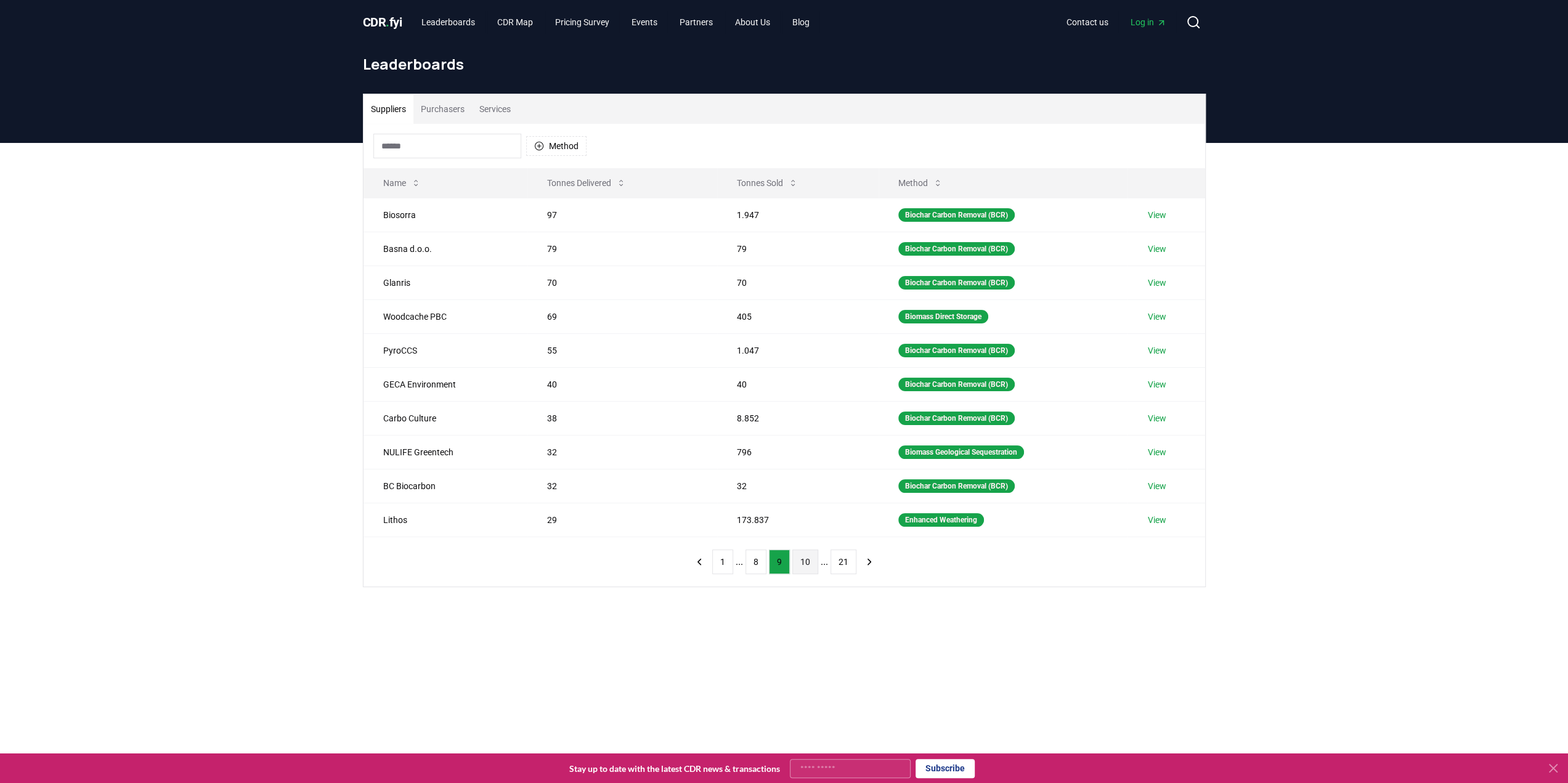
click at [810, 560] on button "10" at bounding box center [805, 562] width 26 height 24
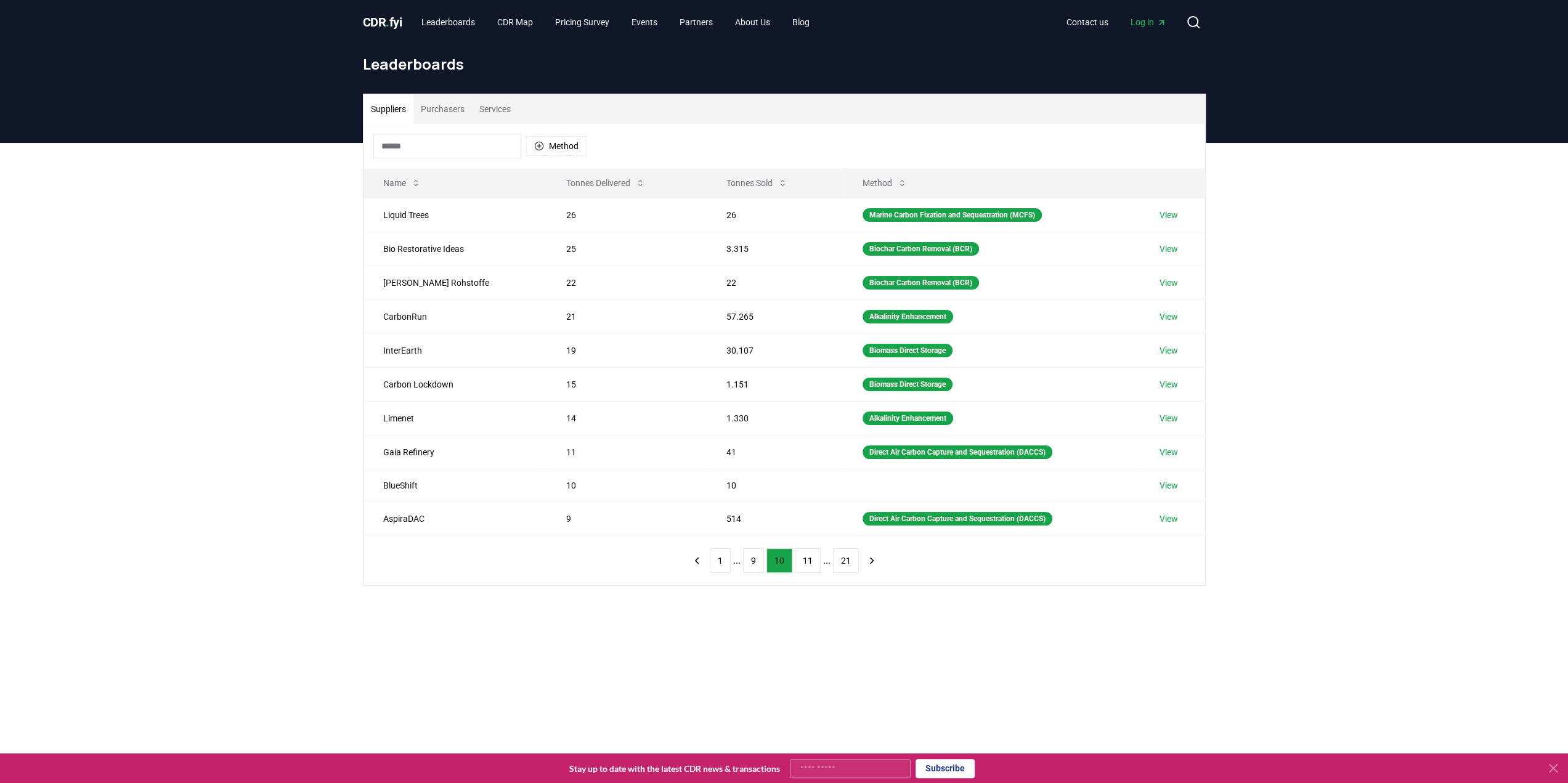
click at [810, 560] on button "11" at bounding box center [807, 560] width 26 height 24
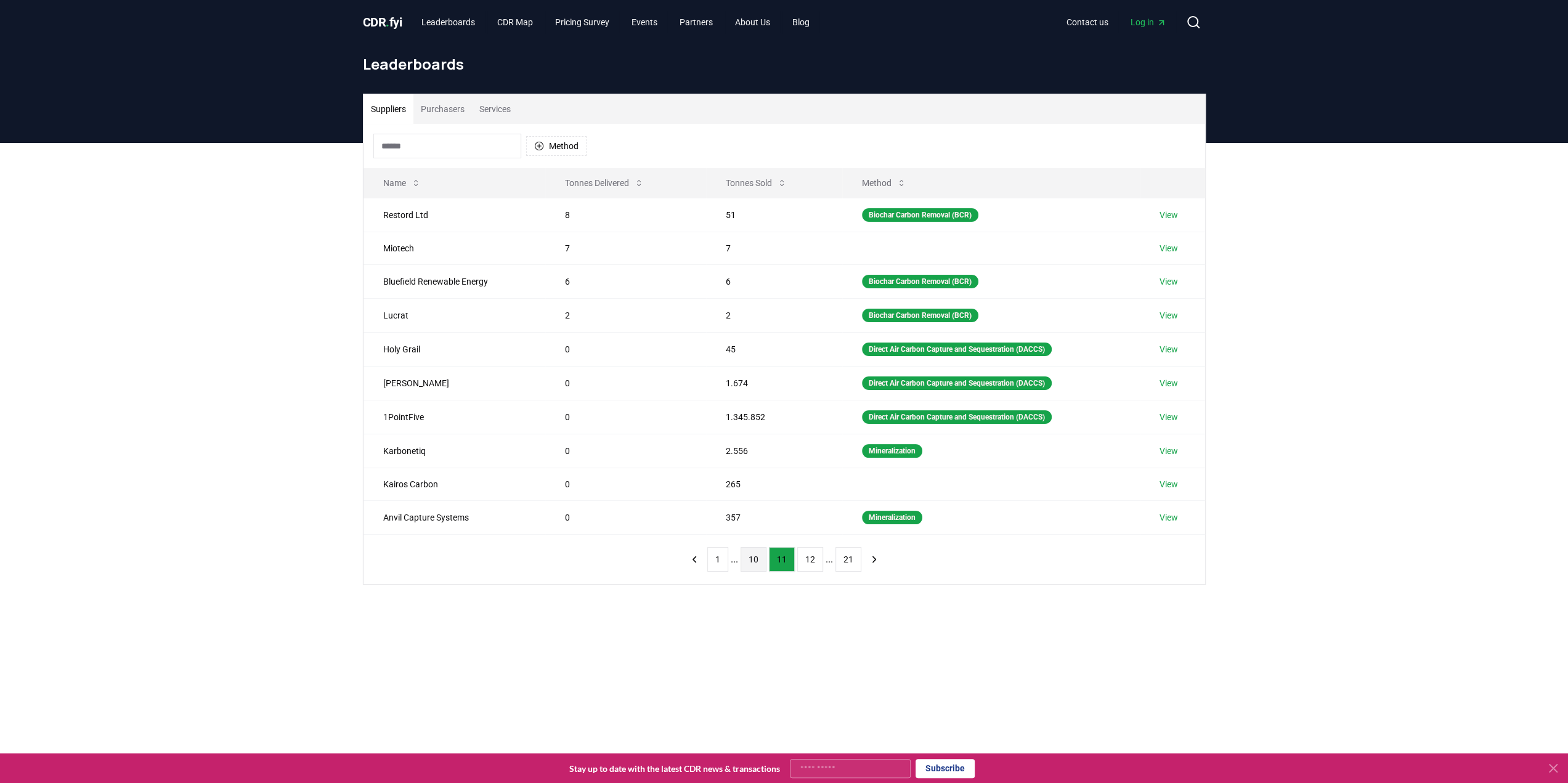
click at [810, 560] on button "12" at bounding box center [810, 560] width 26 height 24
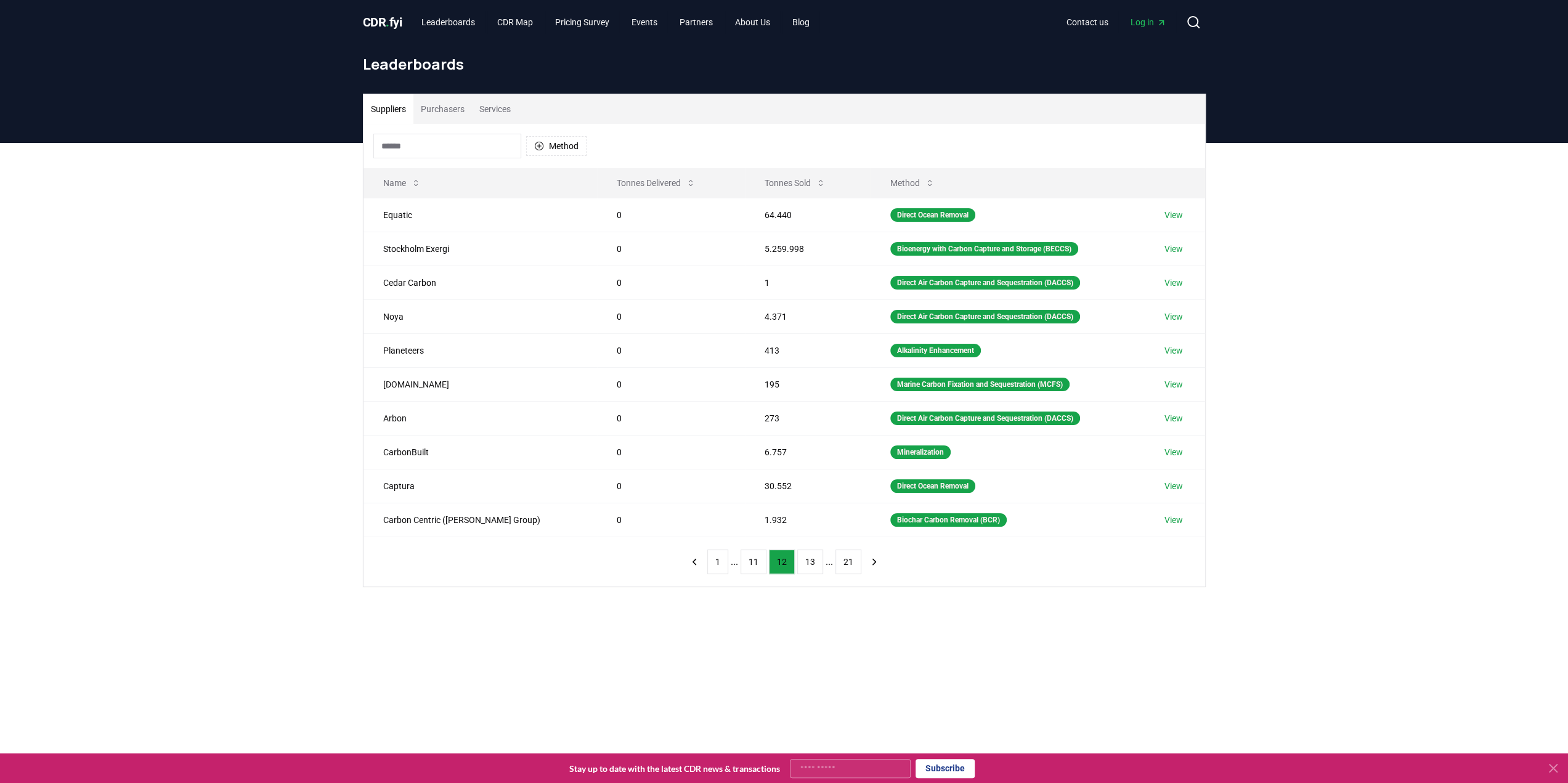
click at [810, 560] on button "13" at bounding box center [810, 562] width 26 height 24
